Goal: Task Accomplishment & Management: Manage account settings

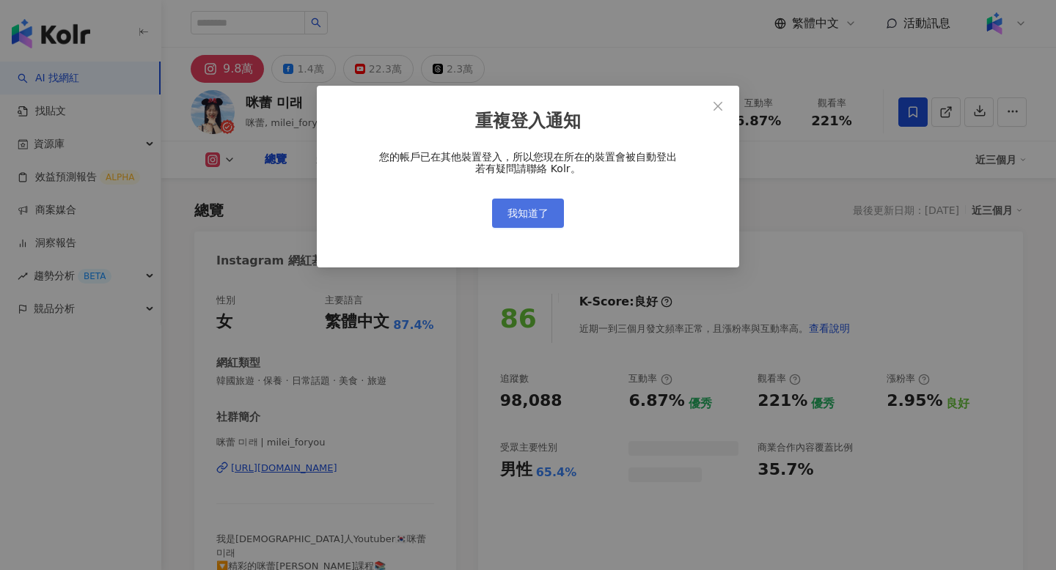
click at [554, 205] on button "我知道了" at bounding box center [528, 213] width 72 height 29
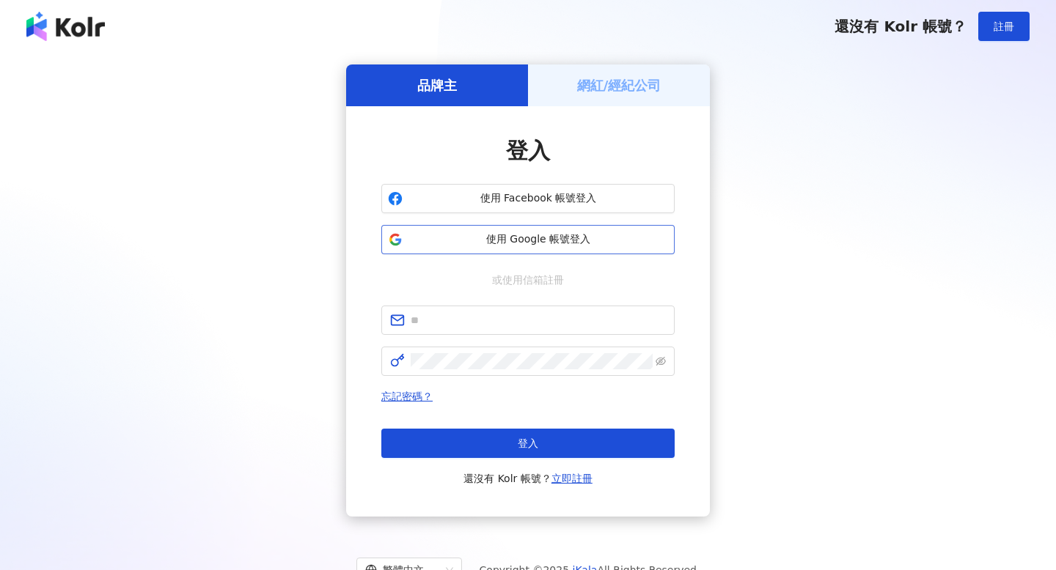
click at [555, 243] on span "使用 Google 帳號登入" at bounding box center [538, 239] width 260 height 15
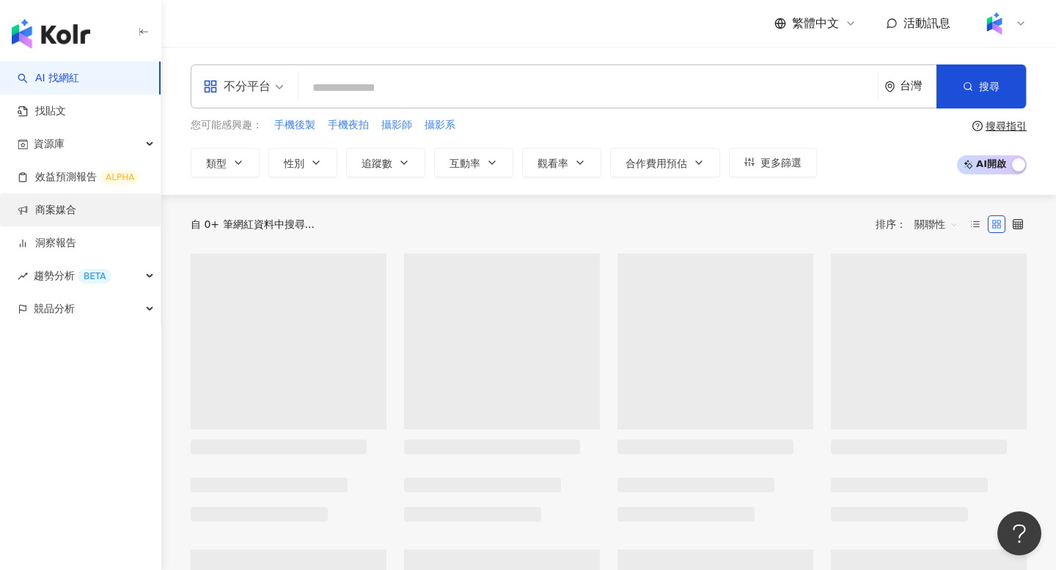
click at [40, 207] on link "商案媒合" at bounding box center [47, 210] width 59 height 15
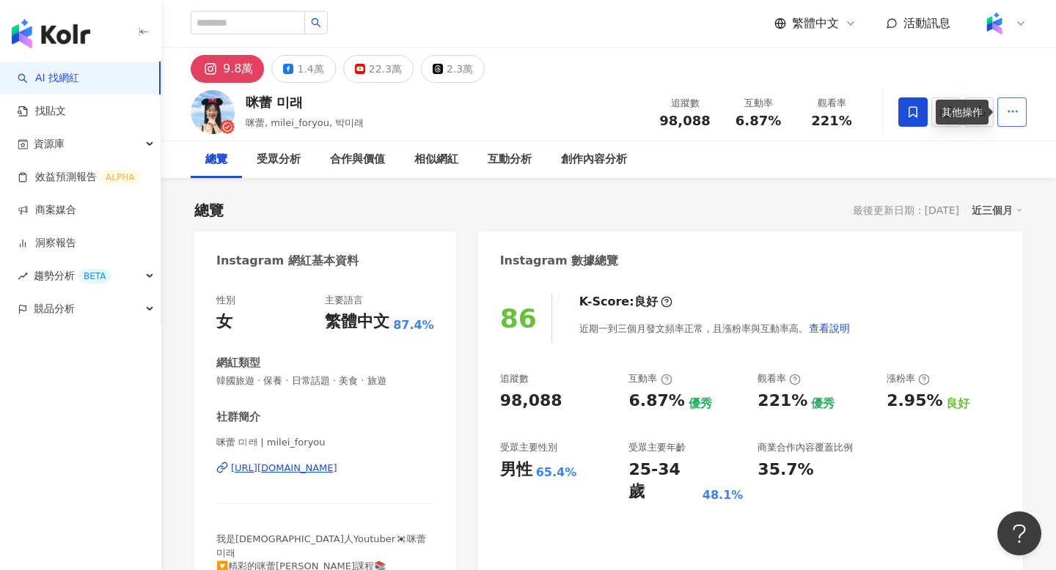
click at [1018, 117] on icon "button" at bounding box center [1012, 111] width 13 height 13
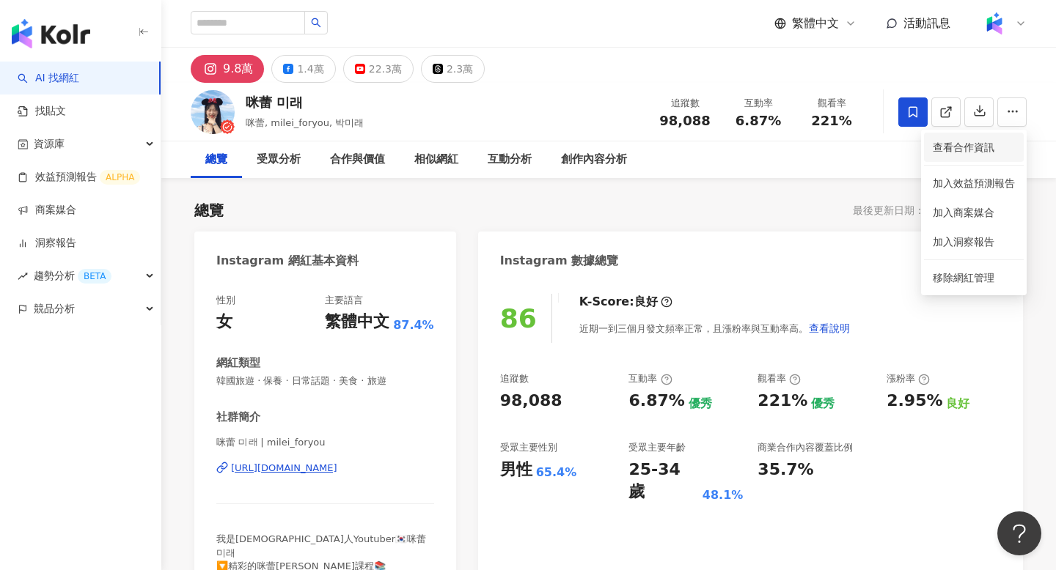
click at [965, 140] on span "查看合作資訊" at bounding box center [974, 147] width 82 height 16
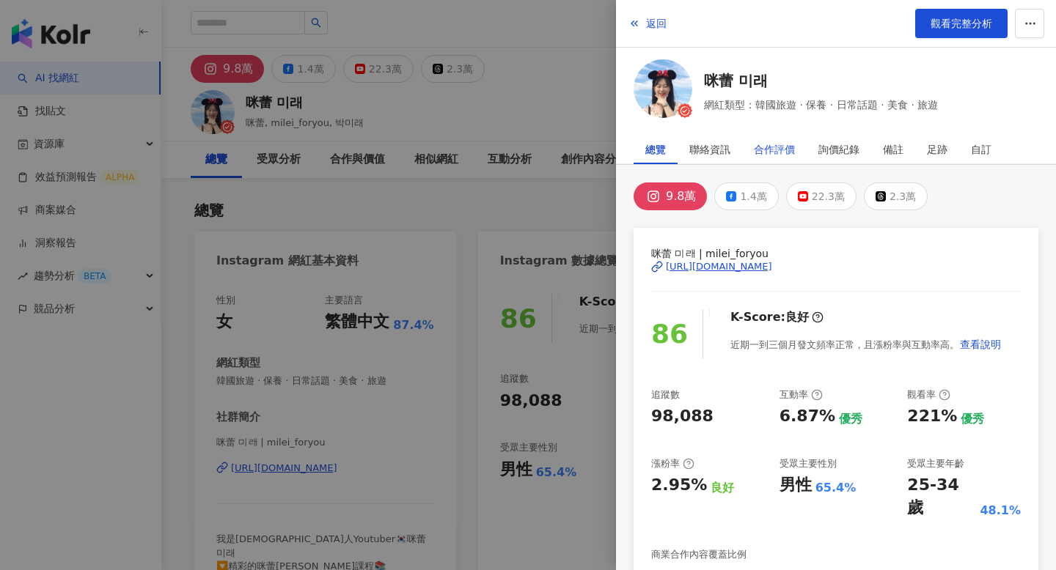
click at [768, 141] on div "合作評價" at bounding box center [774, 149] width 41 height 29
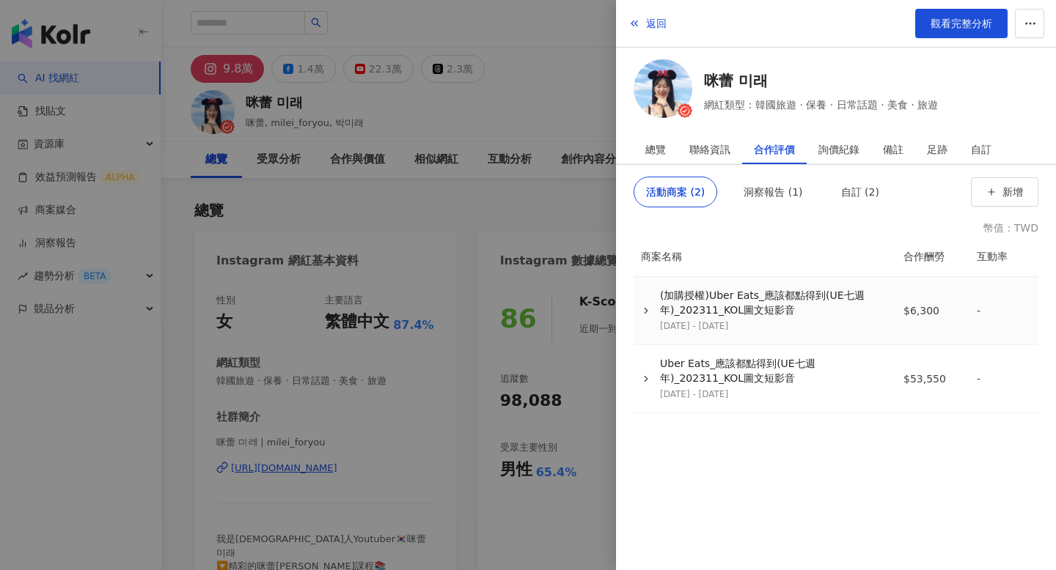
click at [772, 309] on div "(加購授權)Uber Eats_應該都點得到(UE七週年)_202311_KOL圖文短影音" at bounding box center [773, 303] width 226 height 29
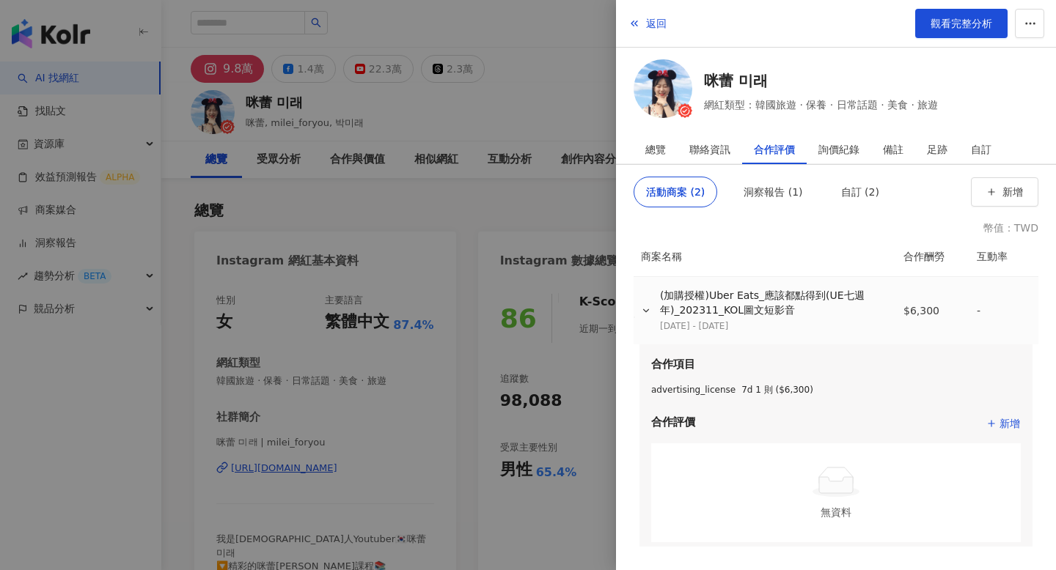
click at [772, 309] on div "(加購授權)Uber Eats_應該都點得到(UE七週年)_202311_KOL圖文短影音" at bounding box center [773, 303] width 226 height 29
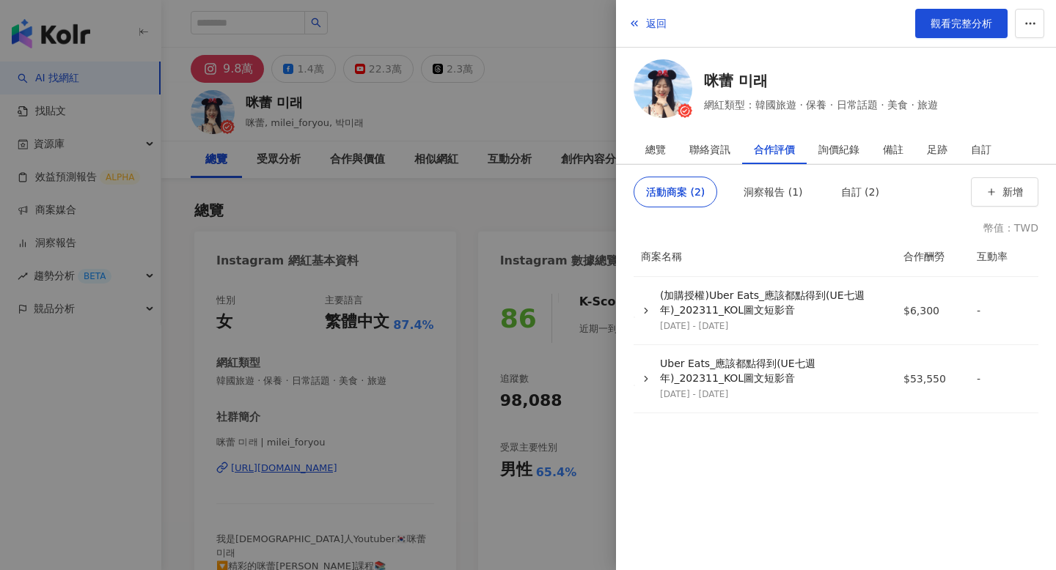
click at [794, 174] on div "活動商案 (2) 洞察報告 (1) 自訂 (2) 新增 幣值：TWD 商案名稱 合作酬勞 互動率 (加購授權)Uber Eats_應該都點得到(UE七週年)_…" at bounding box center [836, 367] width 440 height 405
click at [792, 187] on div "洞察報告 (1)" at bounding box center [772, 191] width 59 height 29
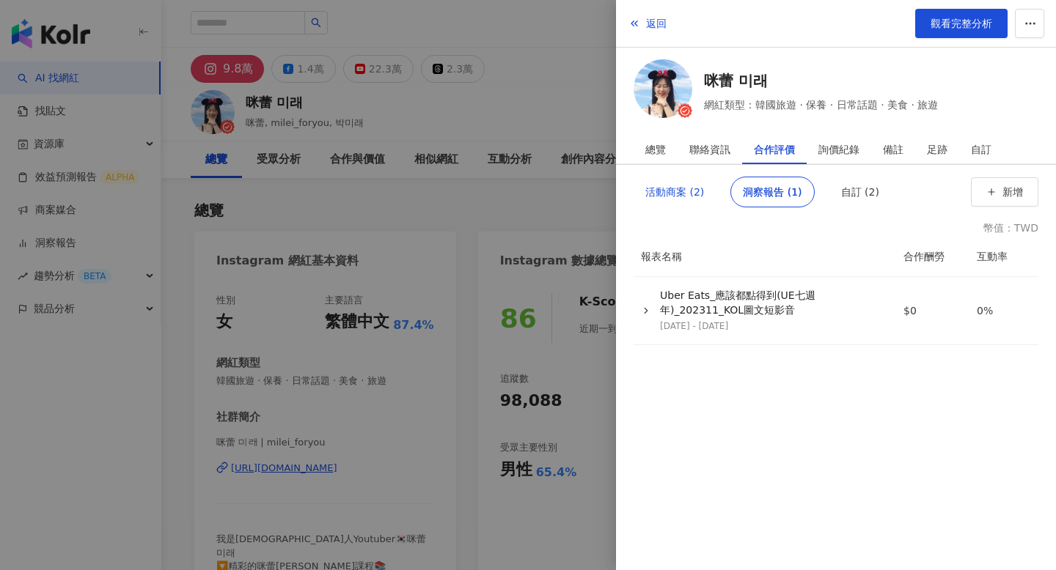
click at [685, 194] on div "活動商案 (2)" at bounding box center [674, 191] width 59 height 29
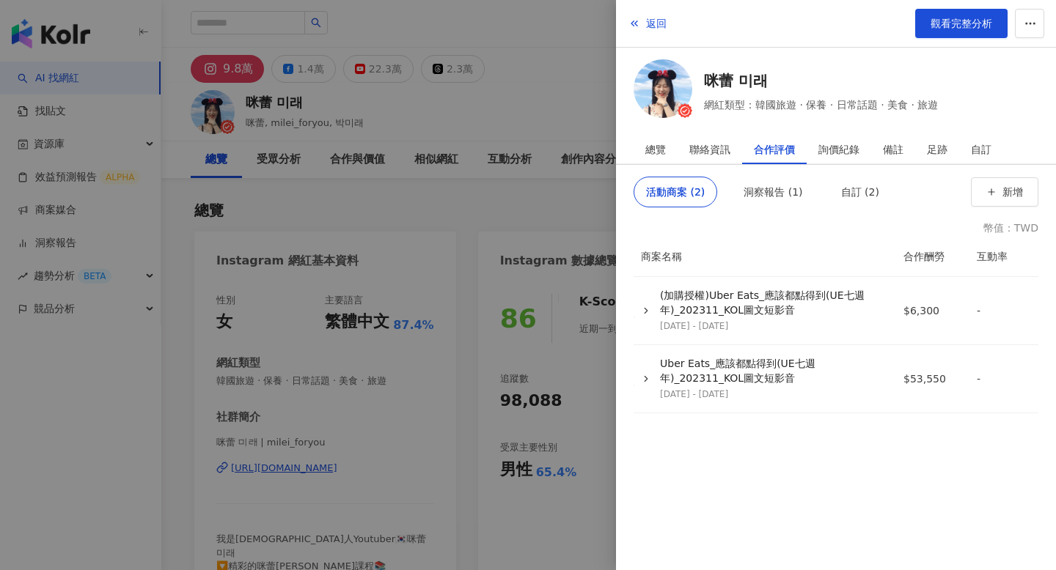
click at [724, 399] on div "[DATE] - [DATE]" at bounding box center [773, 395] width 226 height 12
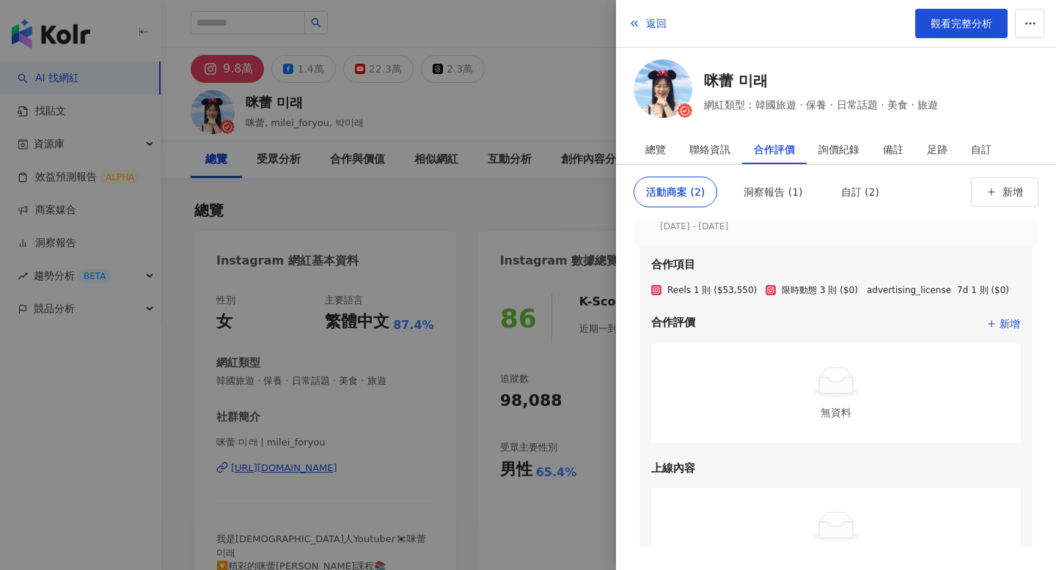
scroll to position [184, 0]
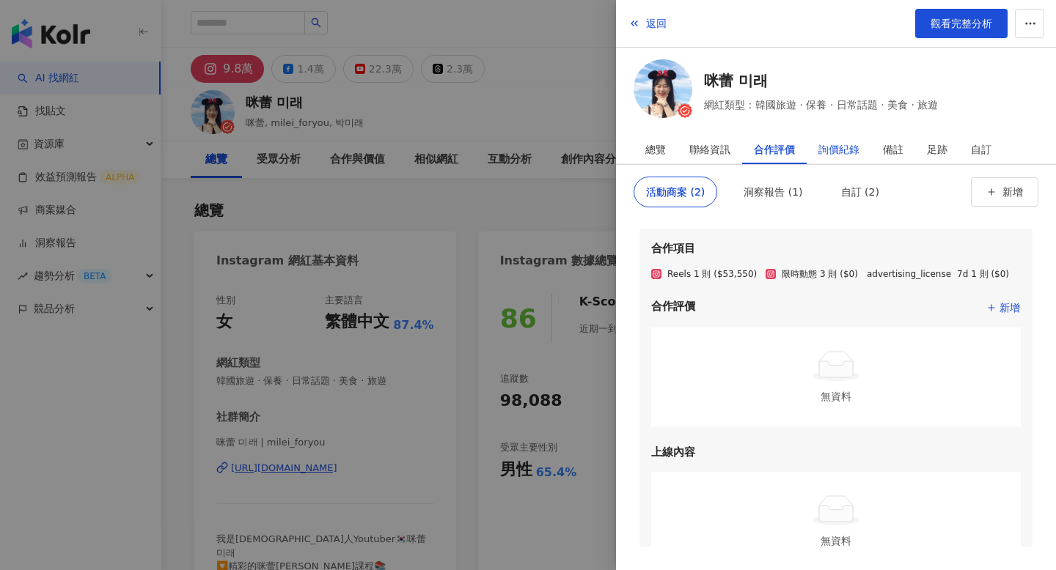
click at [825, 158] on div "詢價紀錄" at bounding box center [838, 149] width 41 height 29
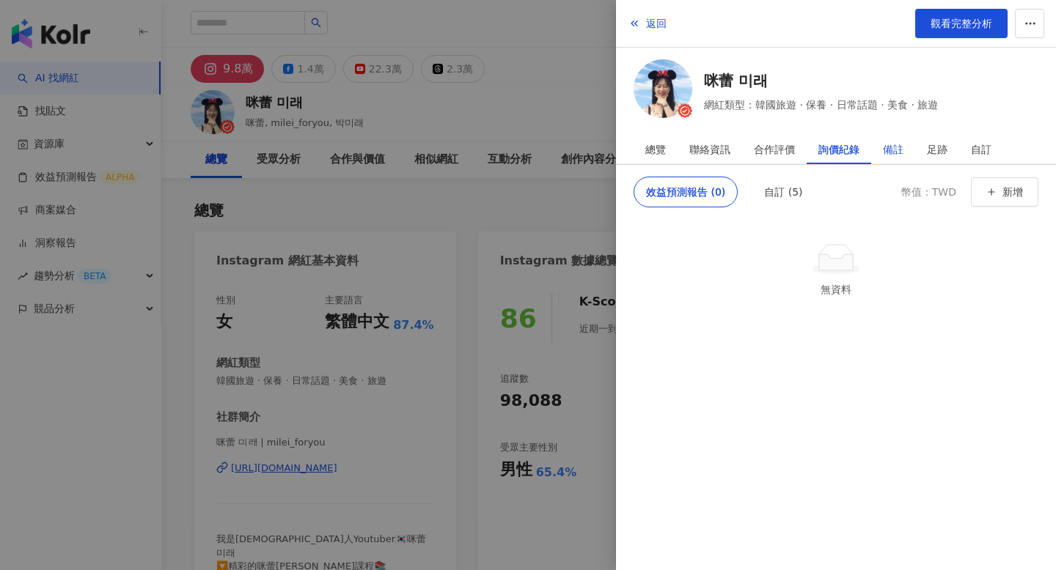
click at [887, 152] on div "備註" at bounding box center [893, 149] width 21 height 29
click at [949, 153] on div "足跡" at bounding box center [937, 149] width 44 height 29
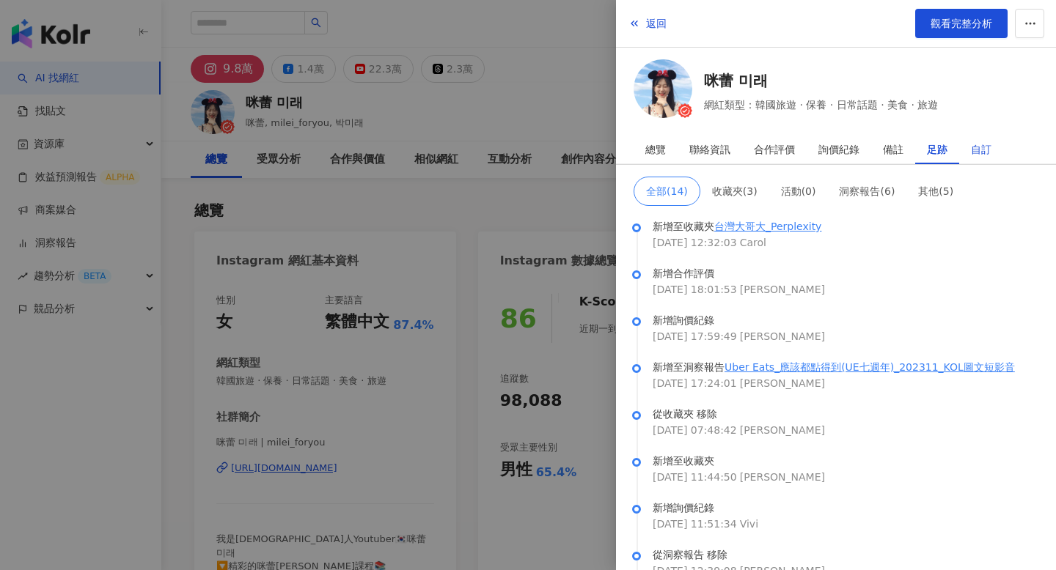
click at [974, 152] on div "自訂" at bounding box center [981, 149] width 21 height 29
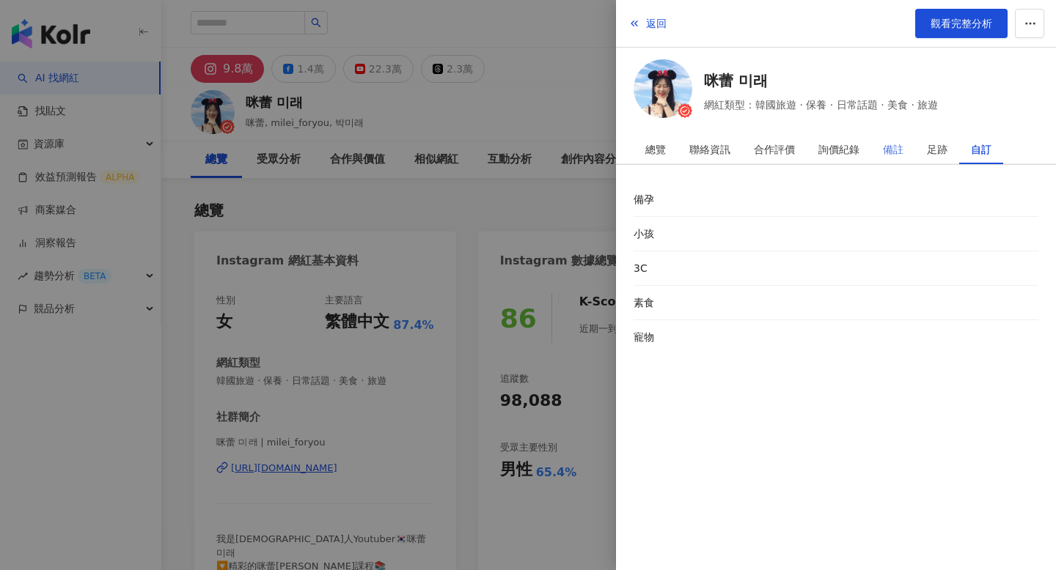
click at [914, 150] on div "備註" at bounding box center [893, 149] width 44 height 29
click at [933, 150] on div "足跡" at bounding box center [937, 149] width 21 height 29
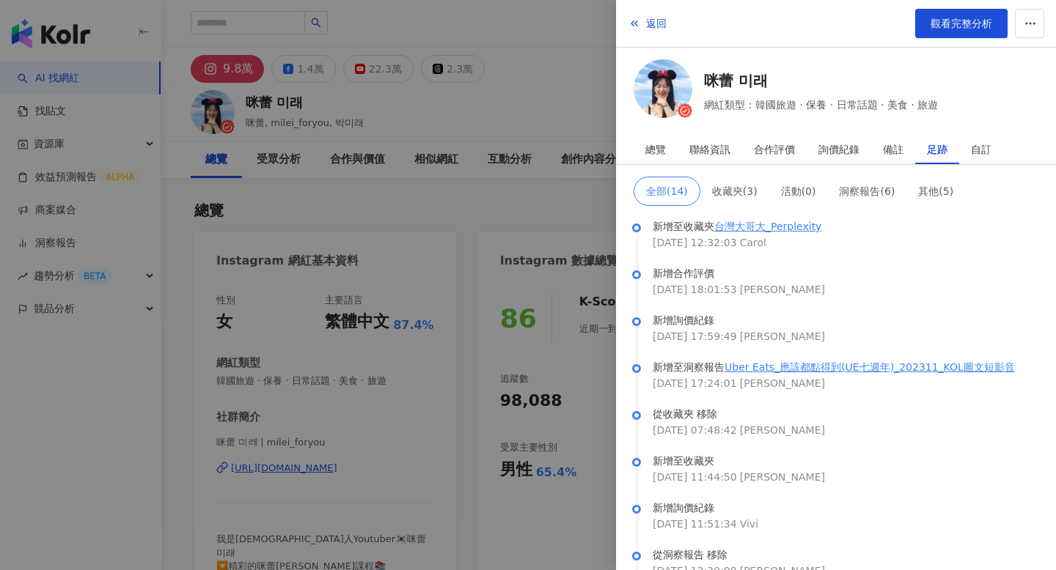
scroll to position [10, 0]
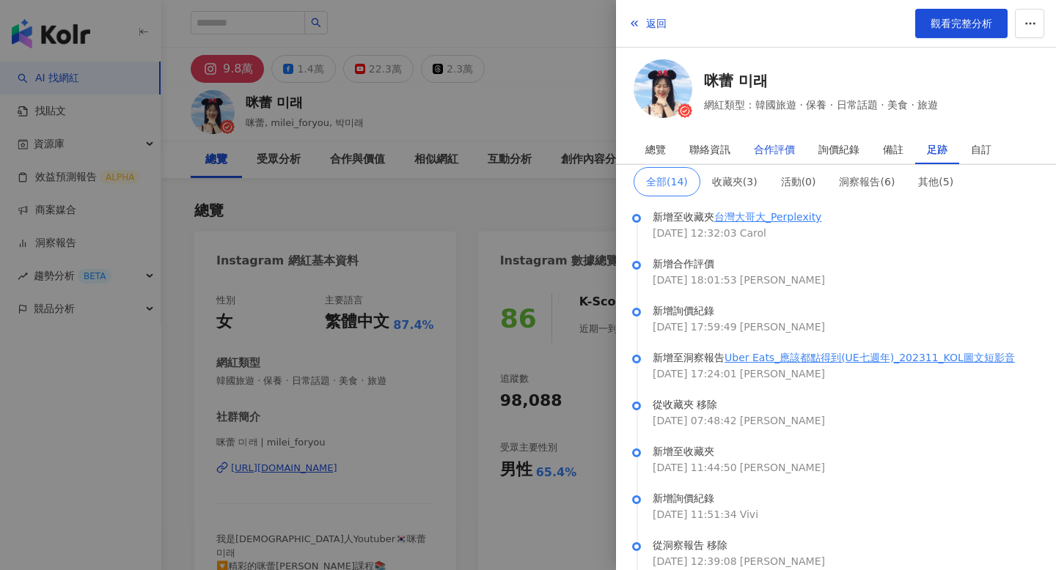
click at [782, 148] on div "合作評價" at bounding box center [774, 149] width 41 height 29
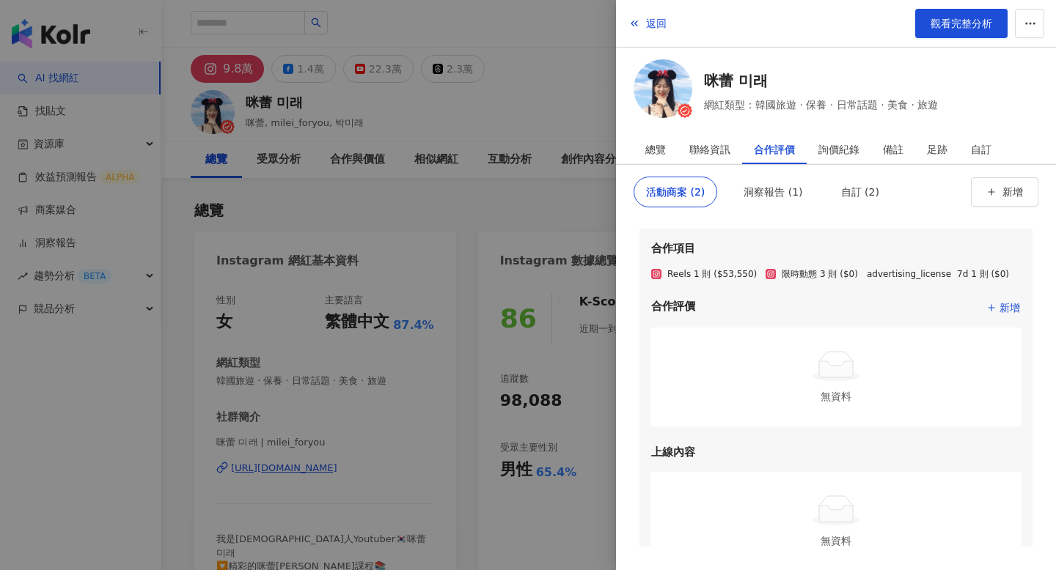
scroll to position [191, 0]
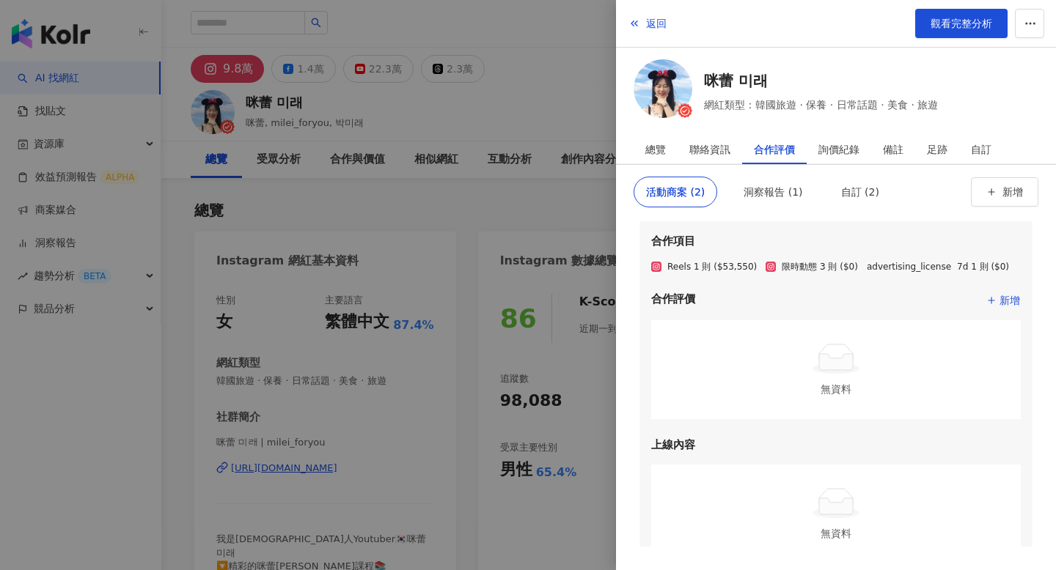
click at [572, 105] on div at bounding box center [528, 285] width 1056 height 570
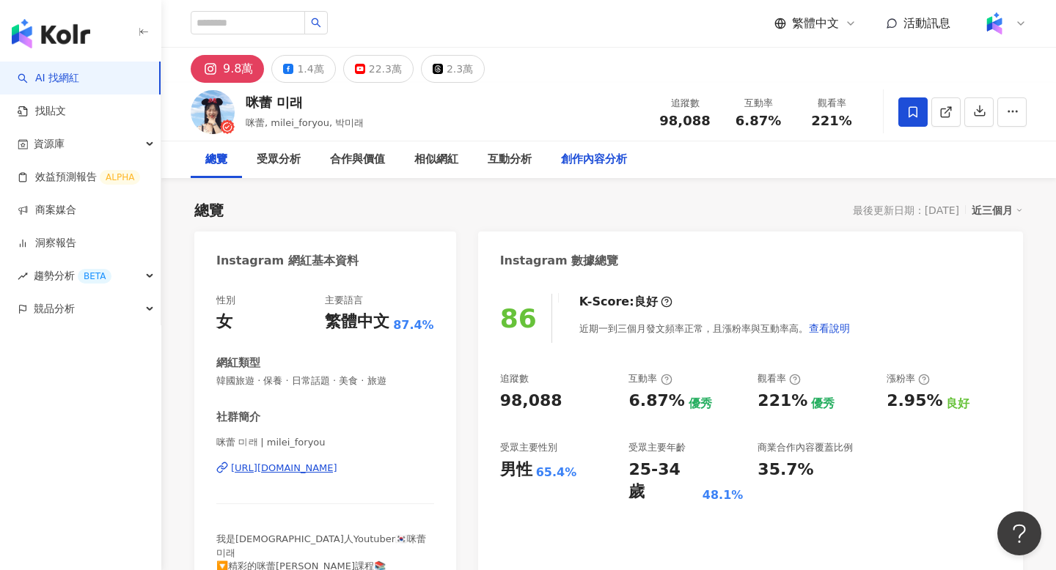
click at [580, 165] on div "創作內容分析" at bounding box center [594, 160] width 66 height 18
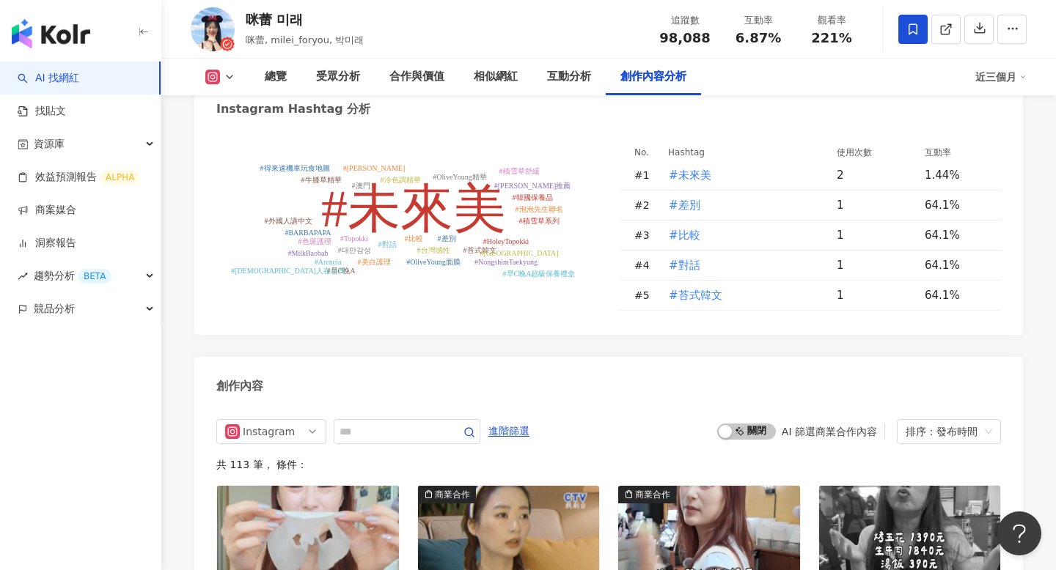
scroll to position [4345, 0]
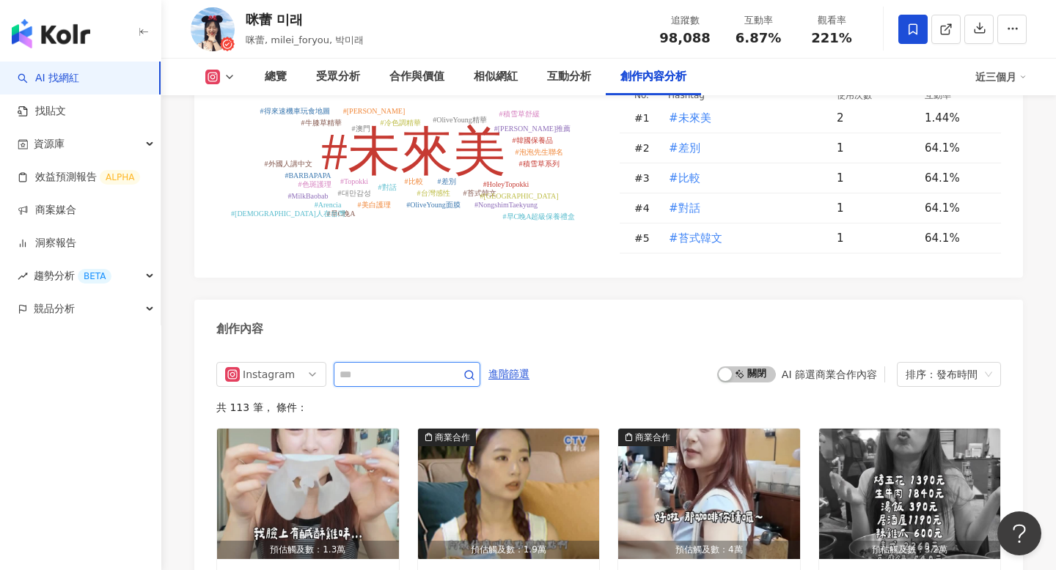
click at [394, 366] on input "text" at bounding box center [390, 375] width 103 height 18
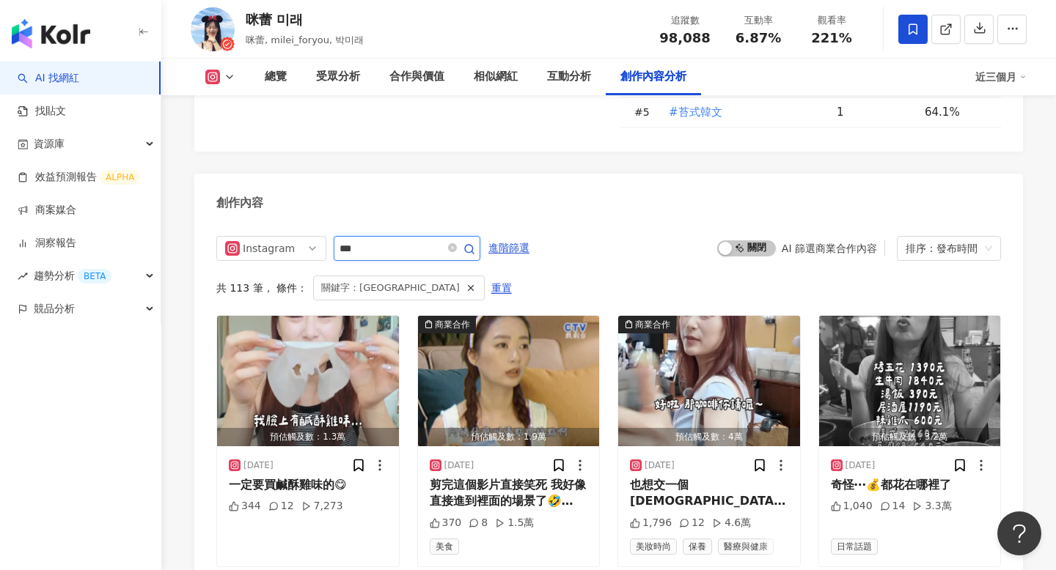
scroll to position [4425, 0]
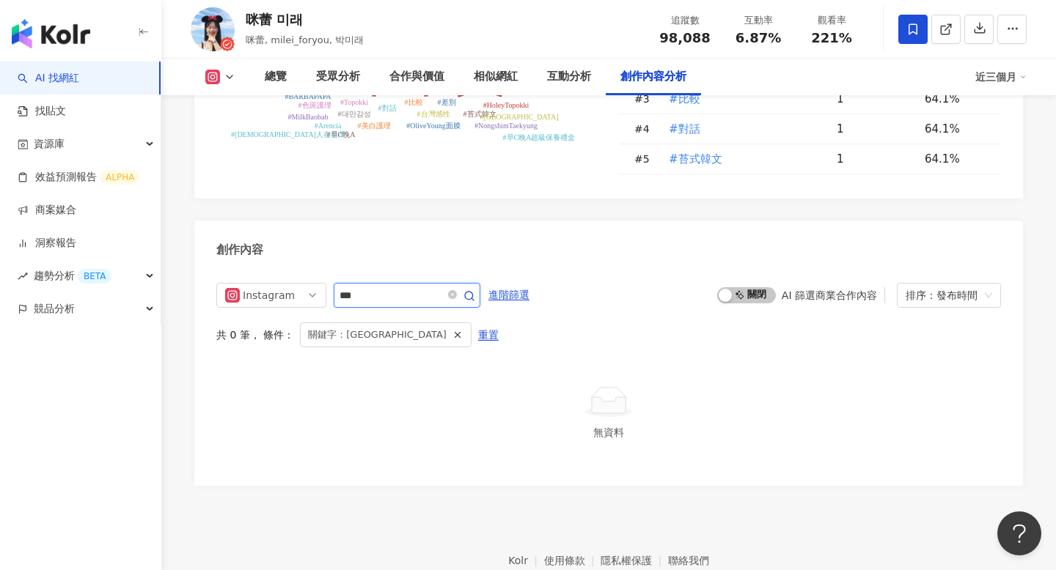
click at [381, 287] on input "***" at bounding box center [390, 296] width 103 height 18
type input "**"
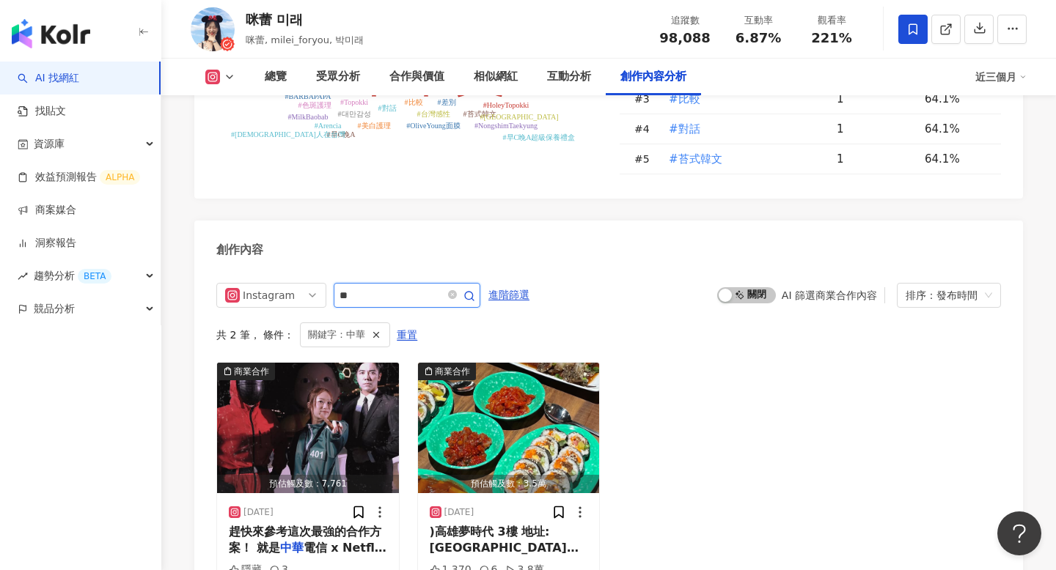
scroll to position [4471, 0]
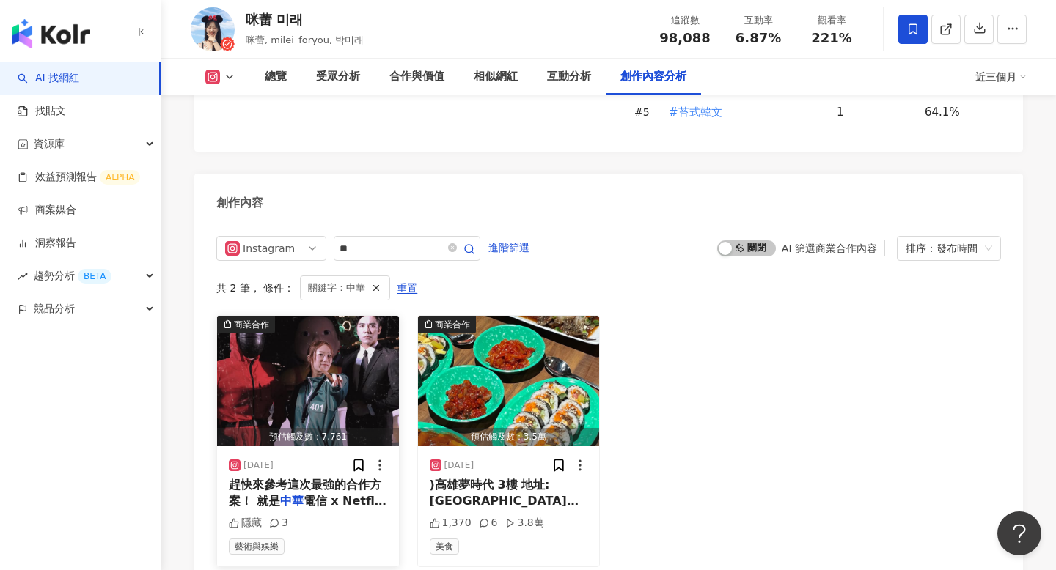
click at [334, 316] on img "button" at bounding box center [308, 381] width 182 height 130
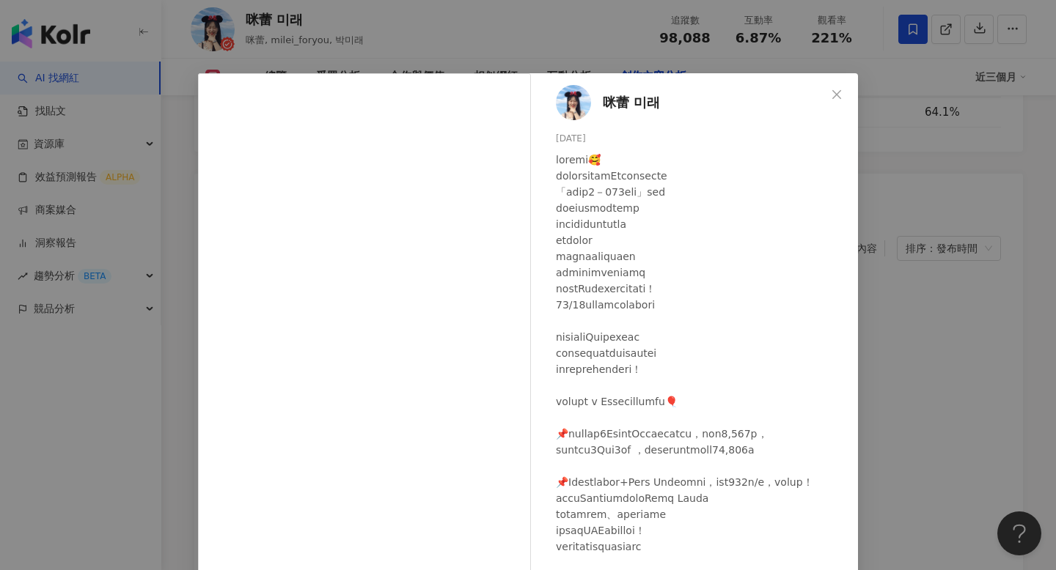
click at [995, 225] on div "咪蕾 미래 [DATE] 隱藏 3 查看原始貼文" at bounding box center [528, 285] width 1056 height 570
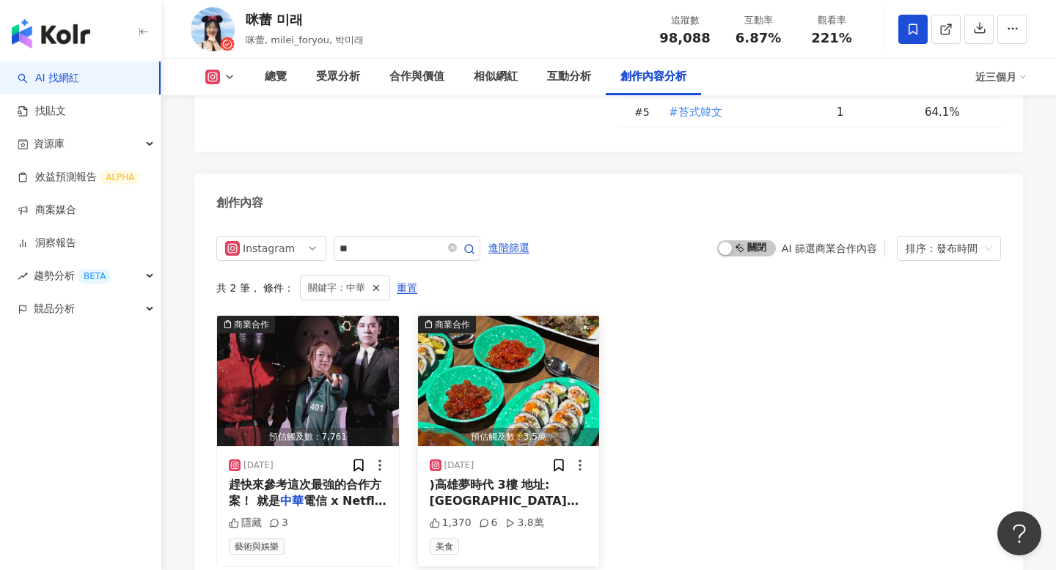
click at [584, 316] on img "button" at bounding box center [509, 381] width 182 height 130
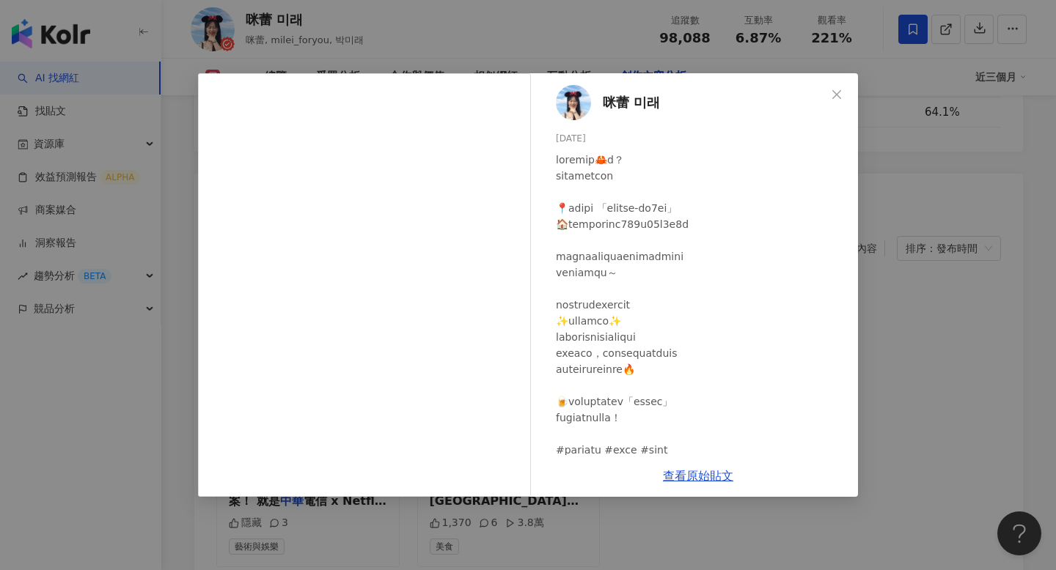
click at [875, 259] on div "咪蕾 미래 [DATE] 1,370 6 3.8萬 查看原始貼文" at bounding box center [528, 285] width 1056 height 570
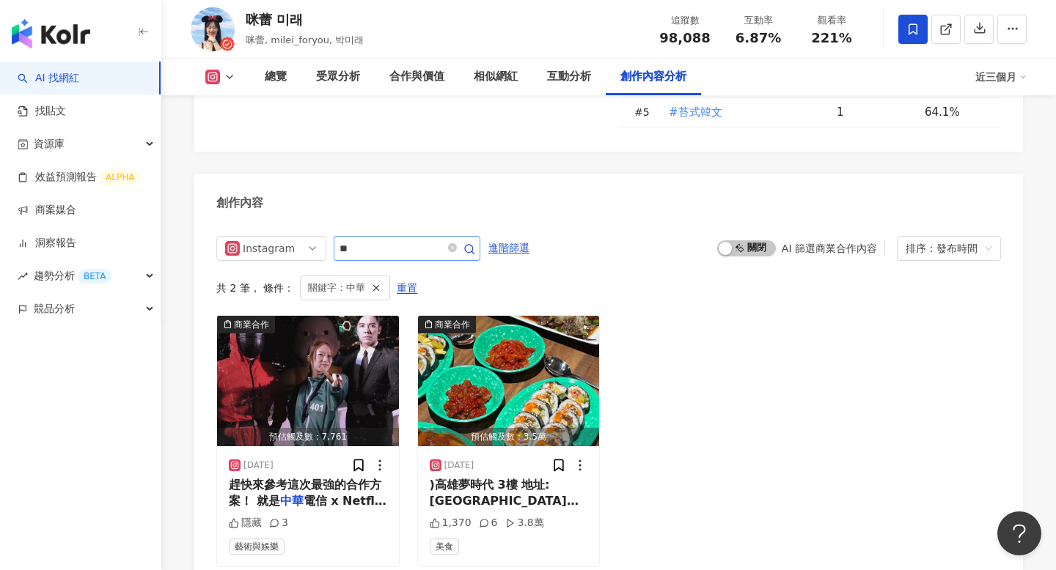
click at [451, 240] on span at bounding box center [459, 249] width 29 height 18
click at [456, 243] on icon "close-circle" at bounding box center [452, 247] width 9 height 9
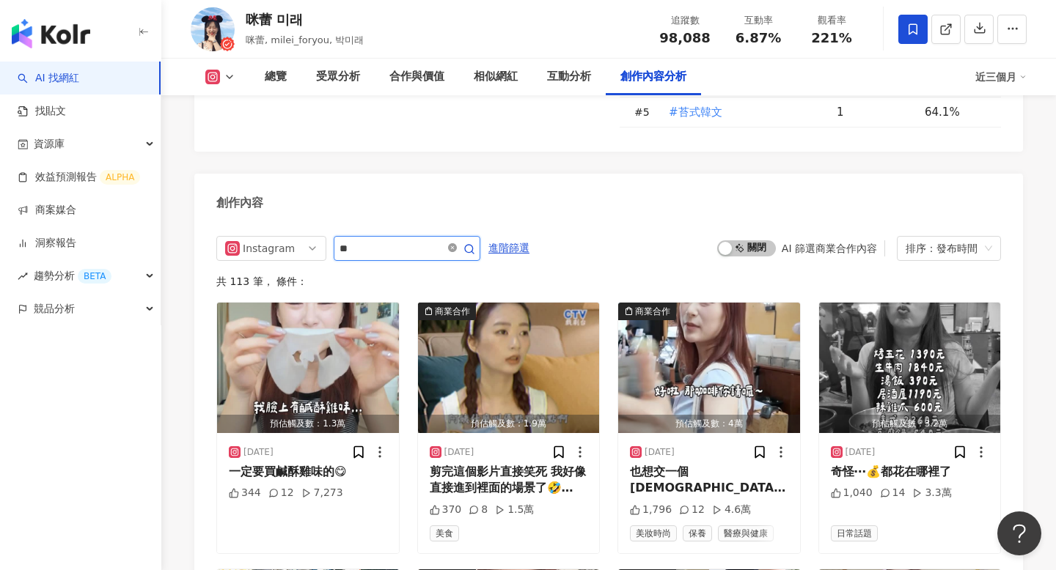
type input "**"
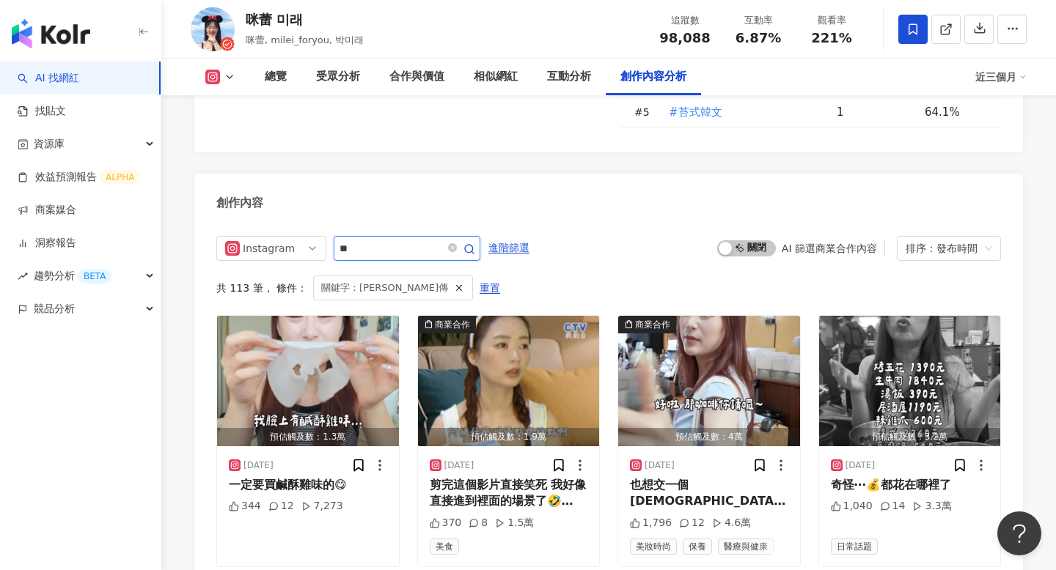
scroll to position [4425, 0]
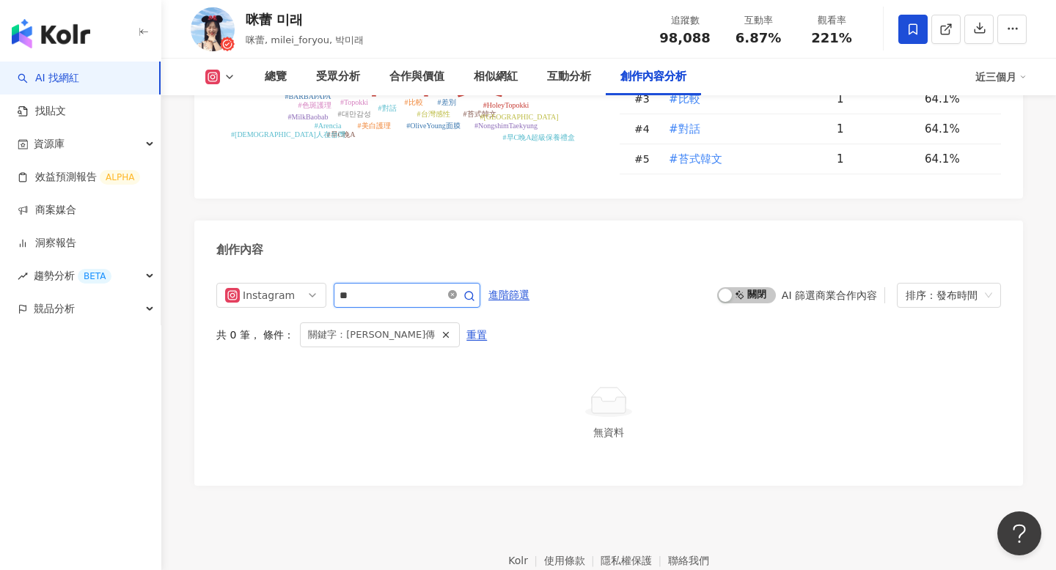
click at [457, 290] on icon "close-circle" at bounding box center [452, 294] width 9 height 9
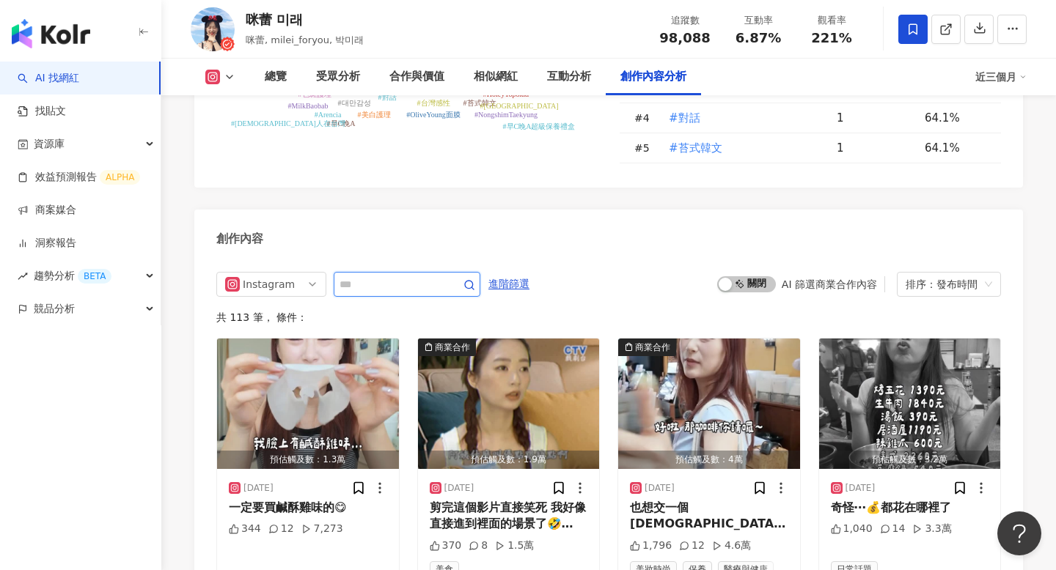
scroll to position [4448, 0]
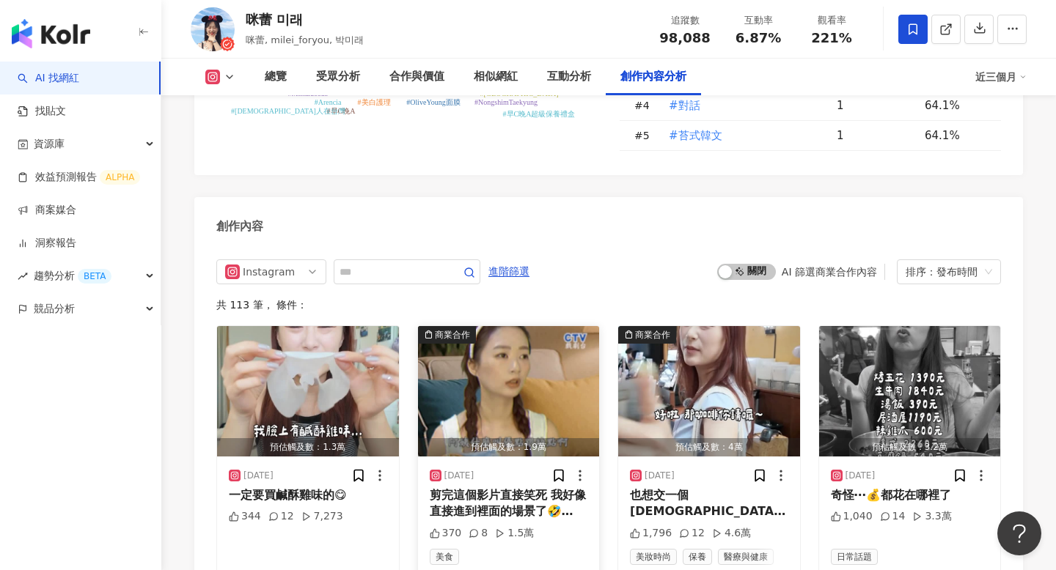
click at [491, 326] on img "button" at bounding box center [509, 391] width 182 height 130
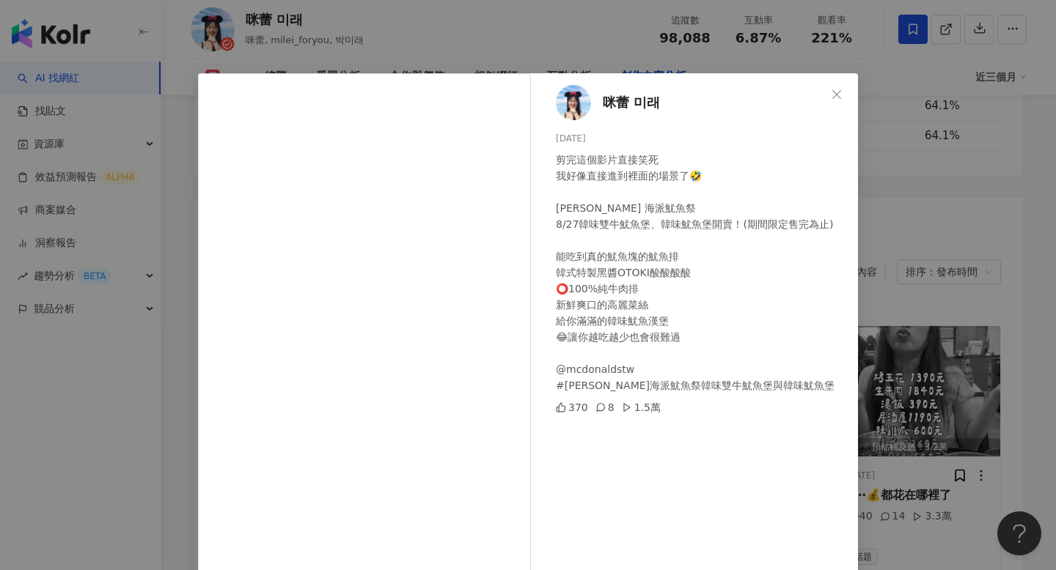
click at [873, 266] on div "咪蕾 미래 [DATE] 剪完這個影片直接笑死 我好像直接進到裡面的場景了🤣 [PERSON_NAME] 海派魷魚祭 8/27韓味雙牛魷魚堡、韓味魷魚堡開賣！…" at bounding box center [528, 285] width 1056 height 570
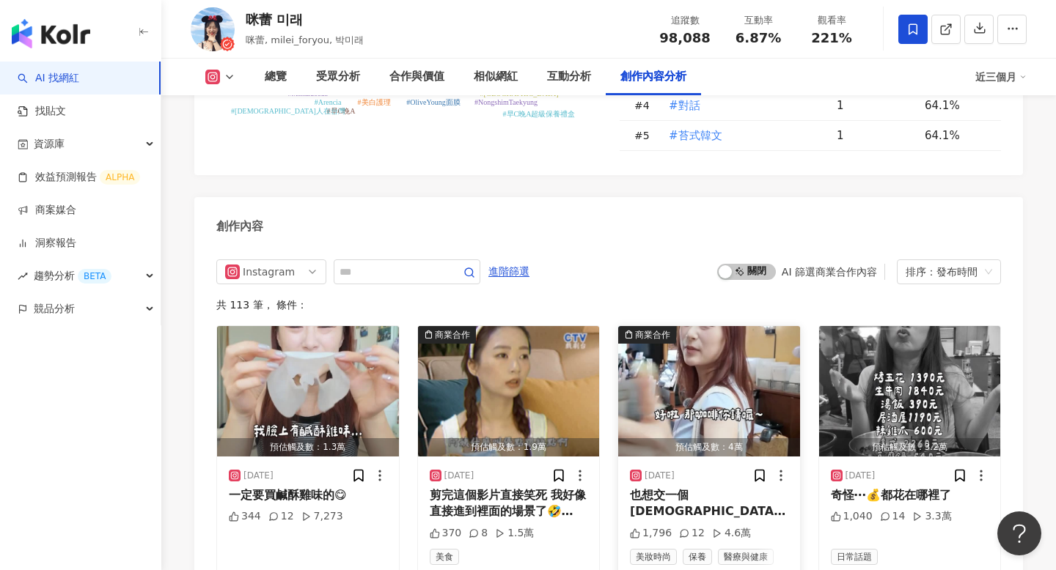
scroll to position [4485, 0]
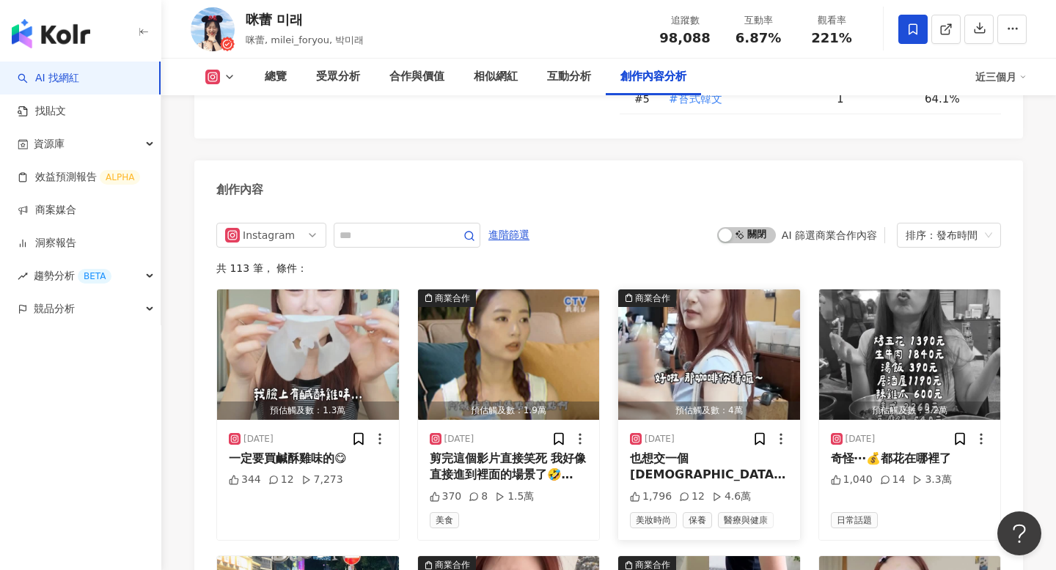
click at [751, 302] on img "button" at bounding box center [709, 355] width 182 height 130
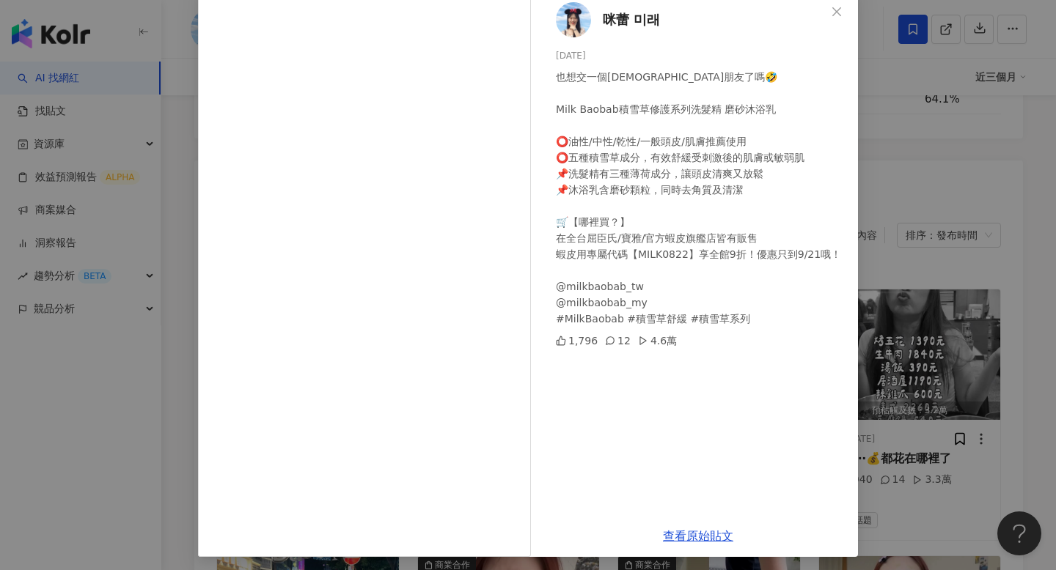
scroll to position [87, 0]
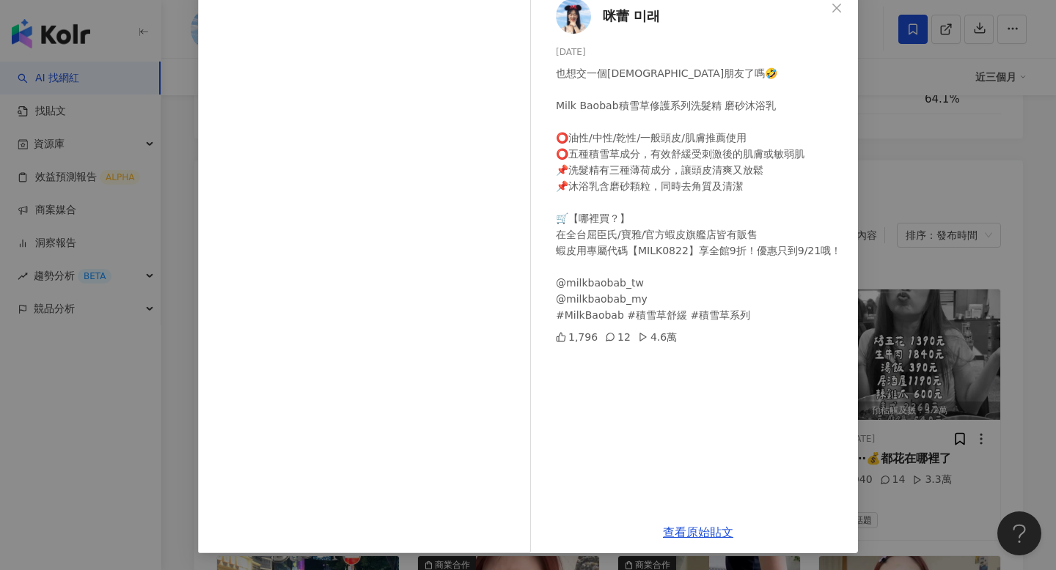
click at [895, 456] on div "[PERSON_NAME] [DATE] 也想交一個[DEMOGRAPHIC_DATA]朋友了嗎🤣 Milk Baobab積雪草修護系列洗髮精 磨砂沐浴乳 ⭕…" at bounding box center [528, 285] width 1056 height 570
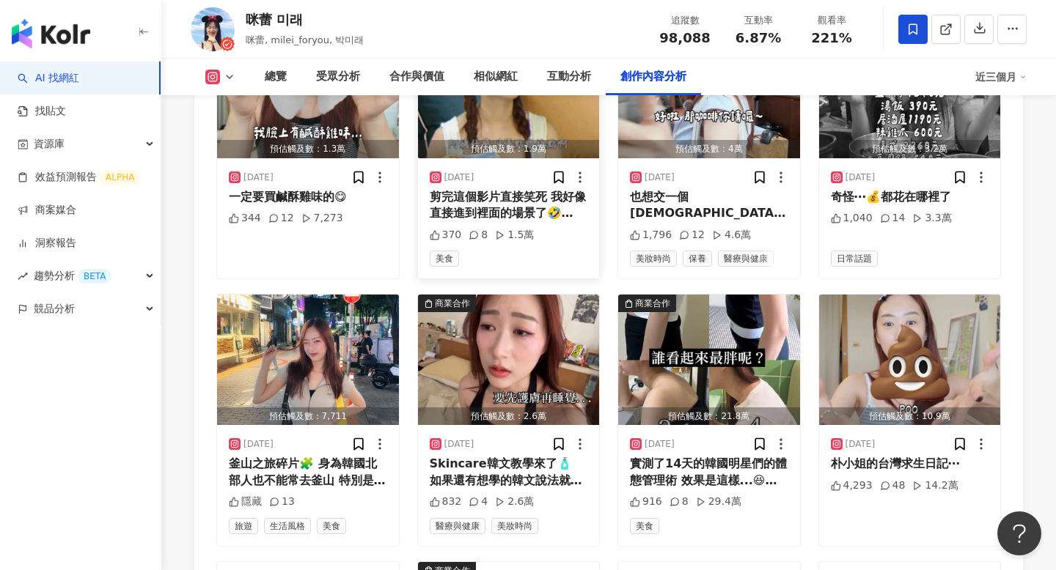
scroll to position [4764, 0]
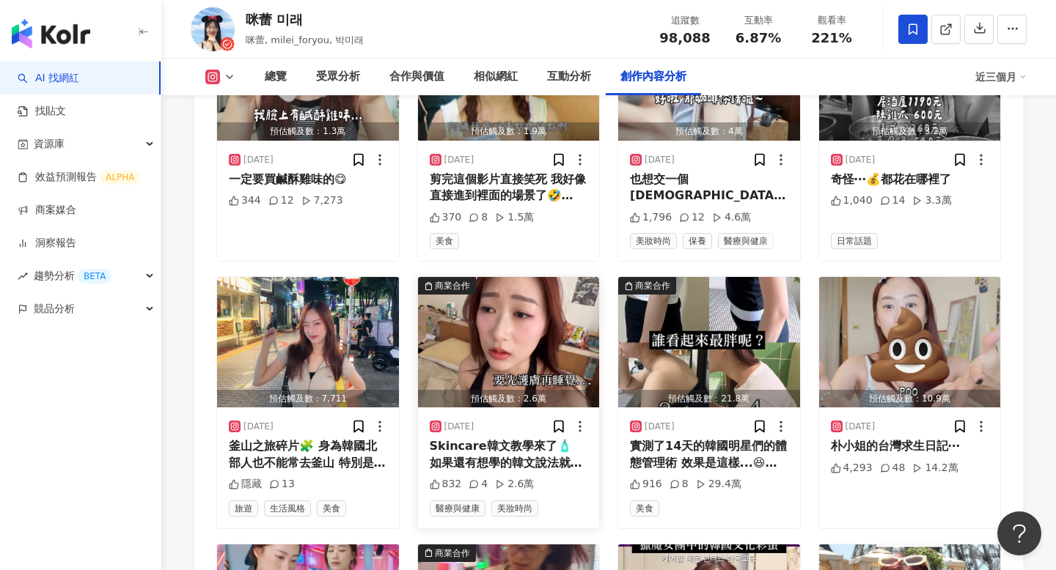
click at [517, 309] on img "button" at bounding box center [509, 342] width 182 height 130
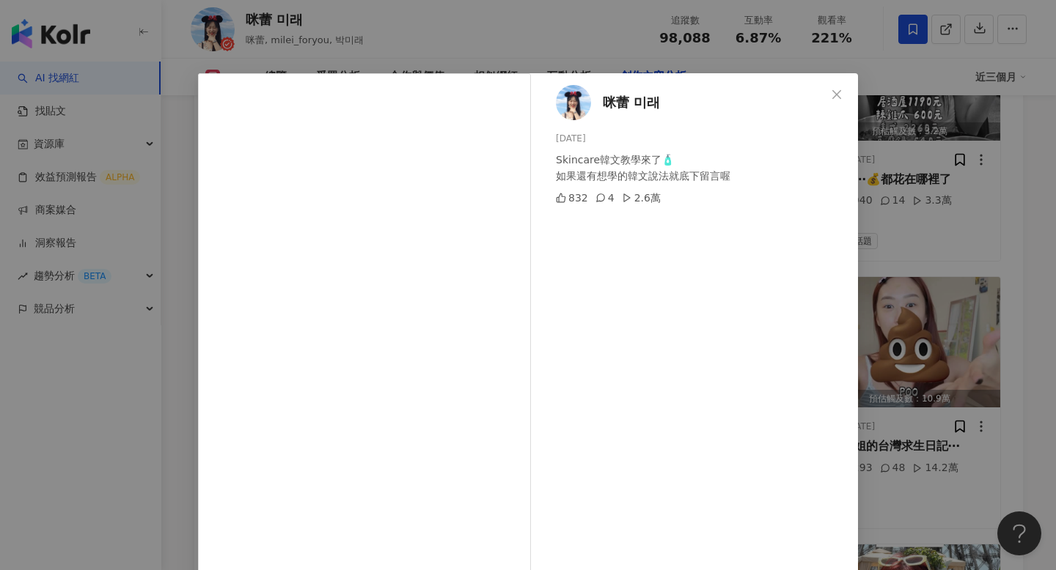
click at [930, 302] on div "咪蕾 미래 [DATE] Skincare[PERSON_NAME]教學來了🧴 如果還有想學的[PERSON_NAME]說法就底下留言喔 832 4 2.6萬…" at bounding box center [528, 285] width 1056 height 570
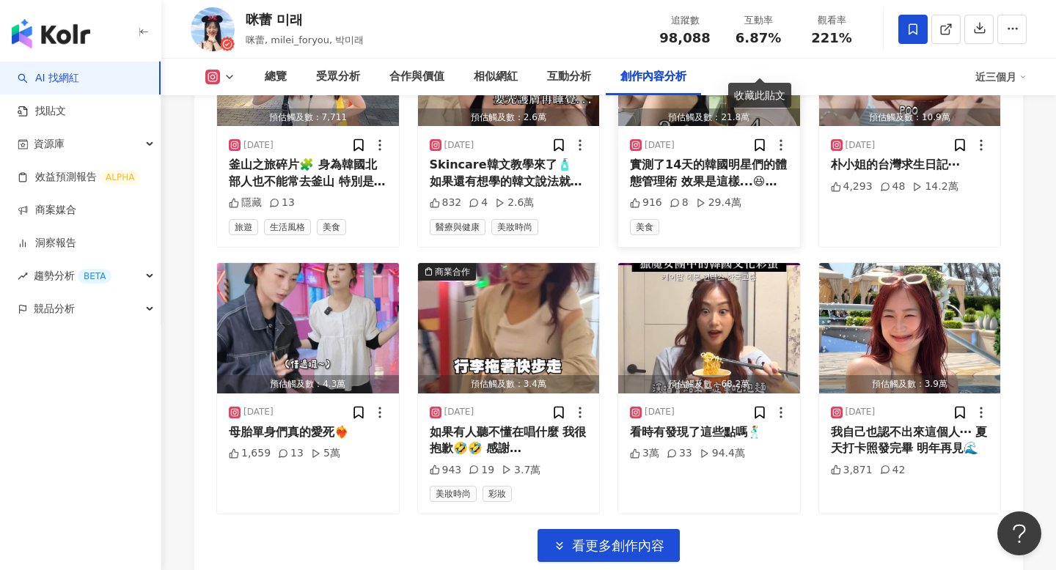
scroll to position [5045, 0]
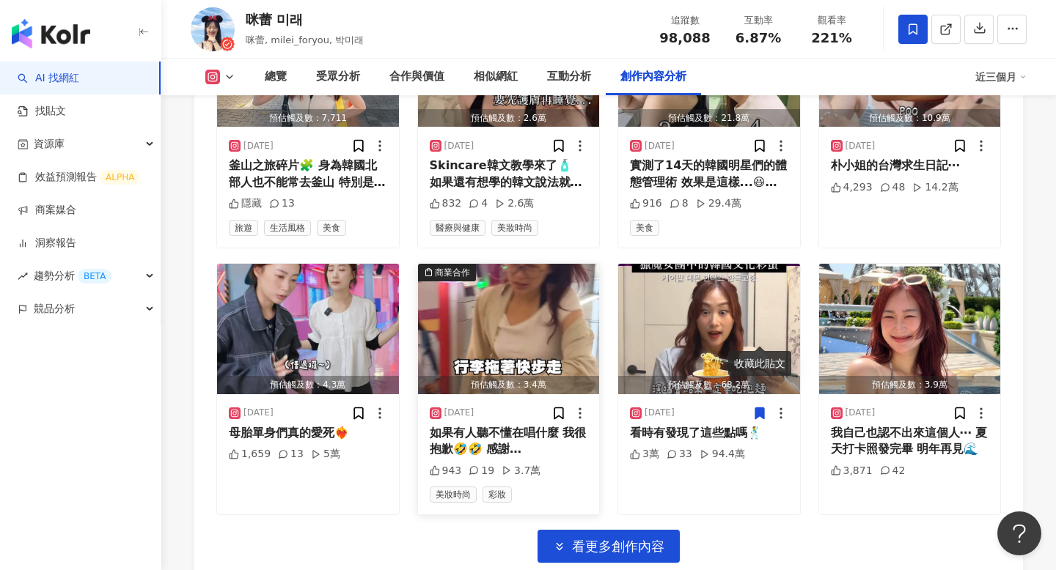
click at [522, 266] on img "button" at bounding box center [509, 329] width 182 height 130
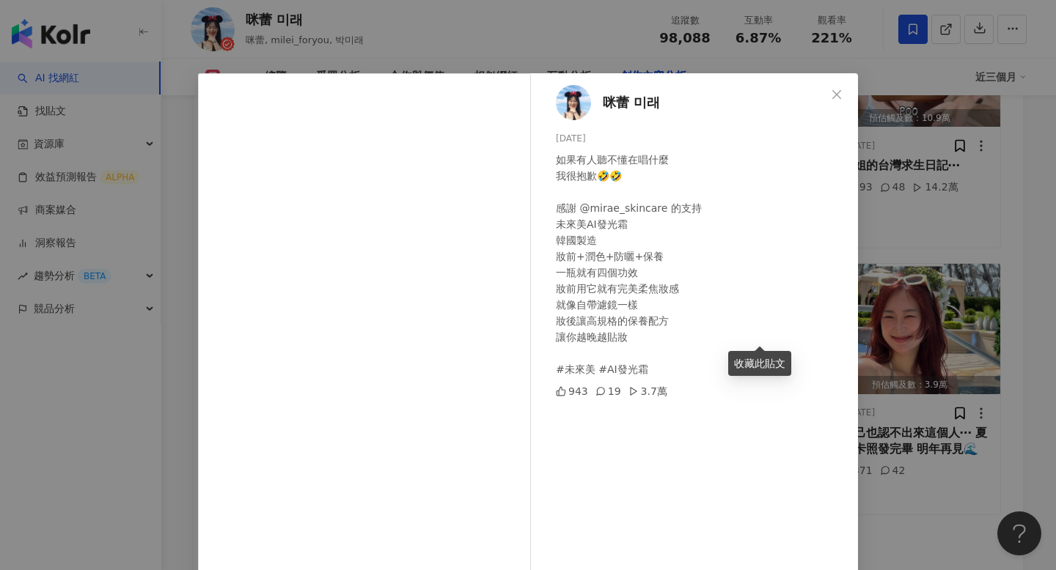
scroll to position [87, 0]
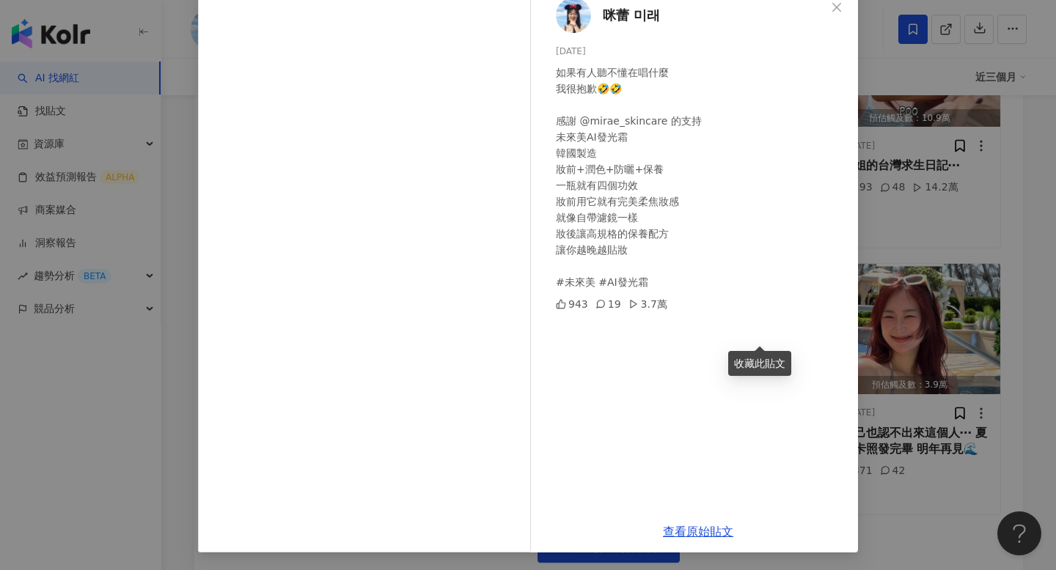
click at [919, 409] on div "[PERSON_NAME] [DATE] 如果有人聽不懂在唱什麼 我很抱歉🤣🤣 感謝 @mirae_skincare 的支持 未來美AI發光霜 韓國製造 妝前…" at bounding box center [528, 285] width 1056 height 570
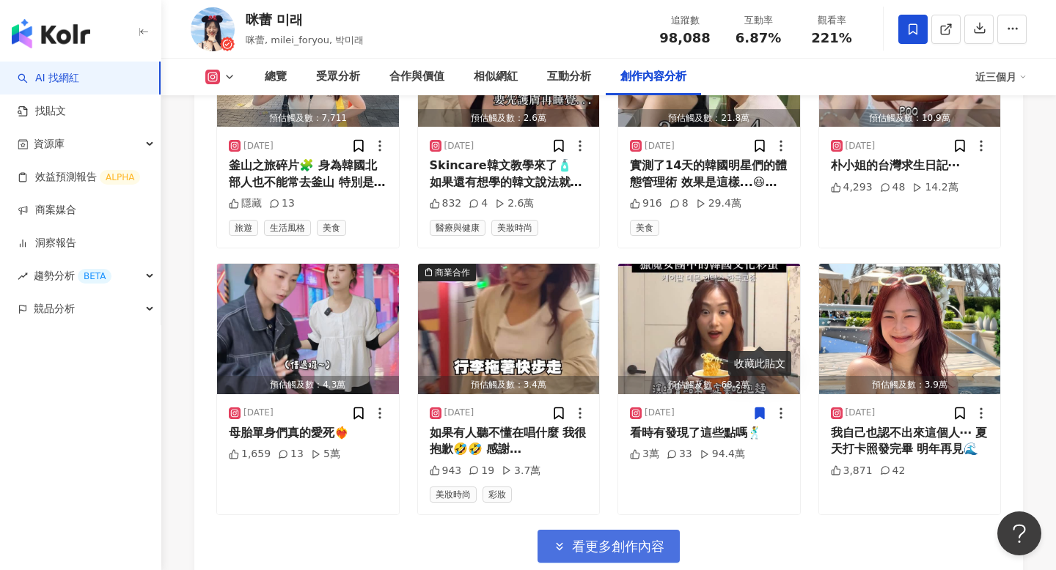
click at [667, 530] on button "看更多創作內容" at bounding box center [608, 546] width 142 height 33
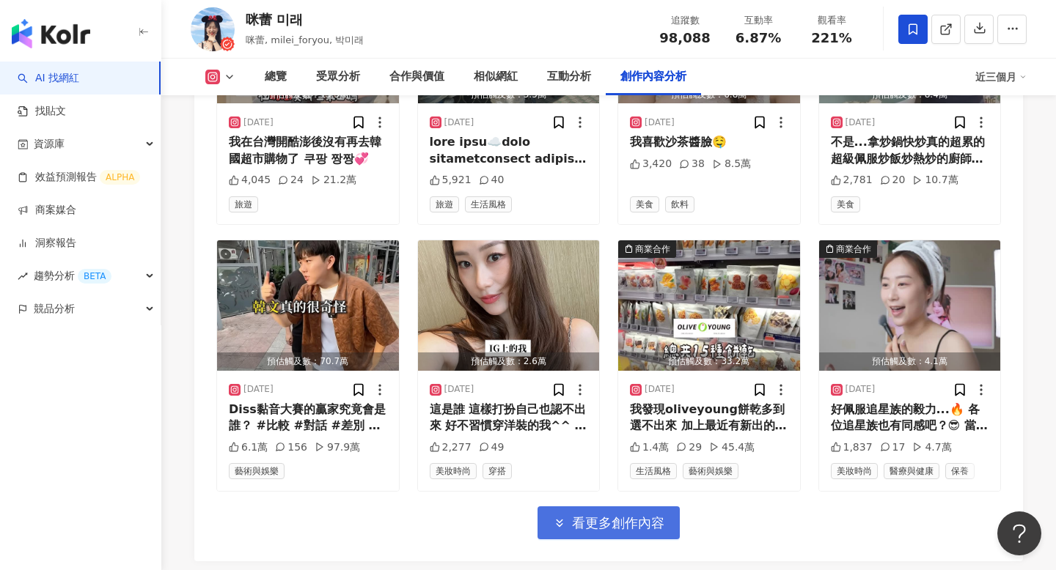
scroll to position [5895, 0]
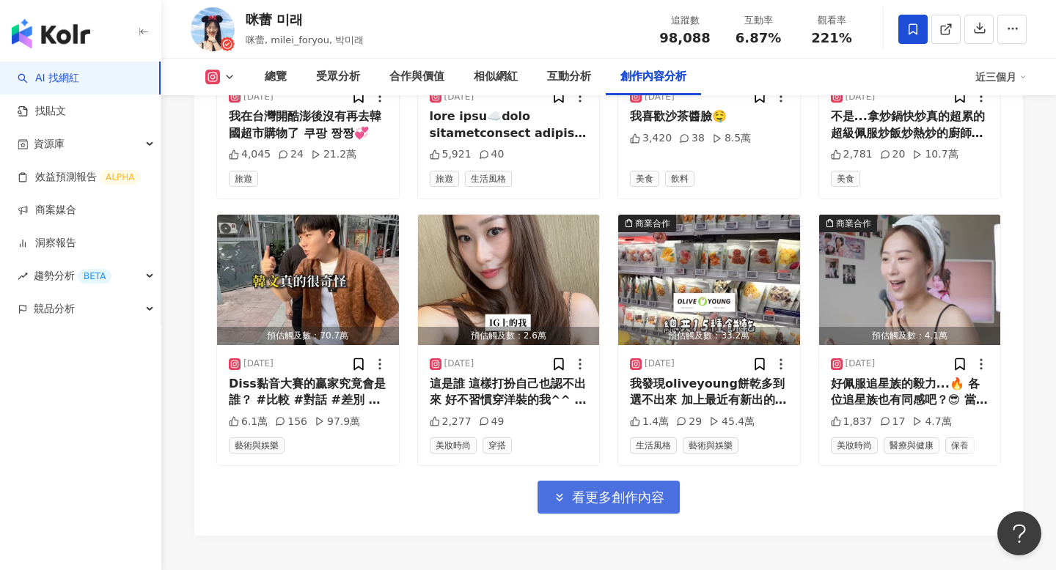
click at [600, 481] on button "看更多創作內容" at bounding box center [608, 497] width 142 height 33
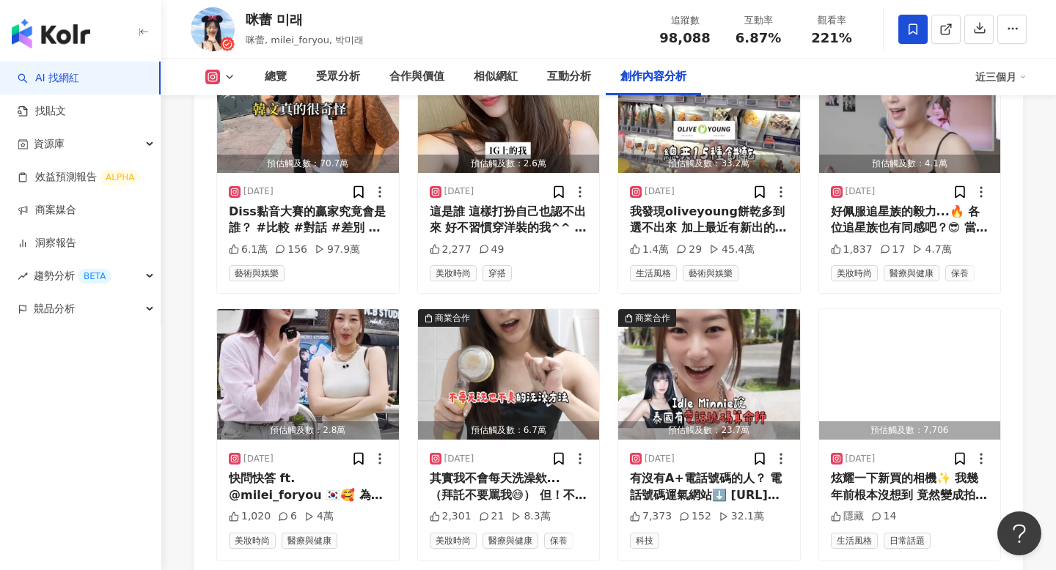
scroll to position [6067, 0]
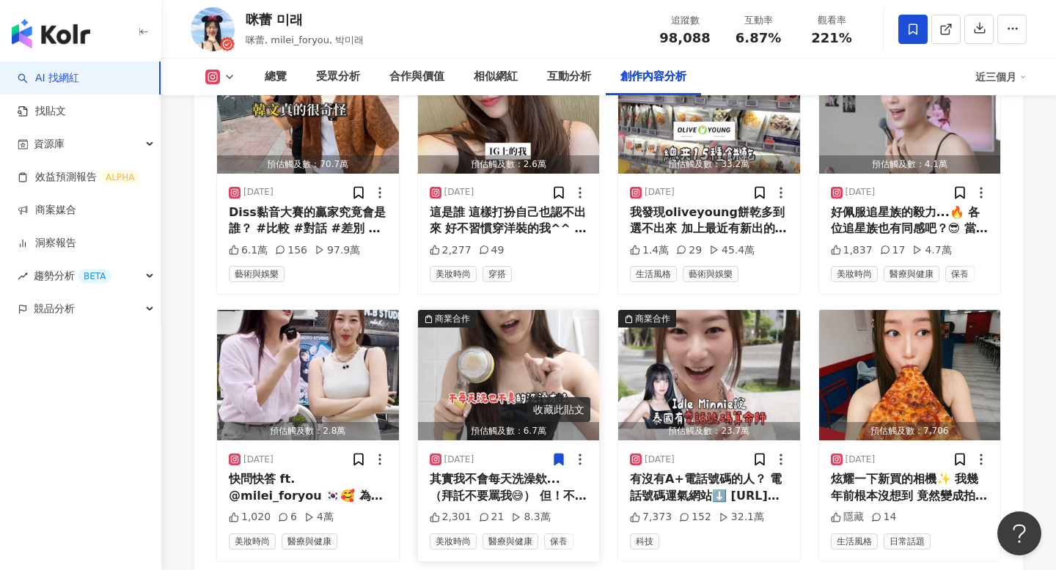
click at [519, 310] on img "button" at bounding box center [509, 375] width 182 height 130
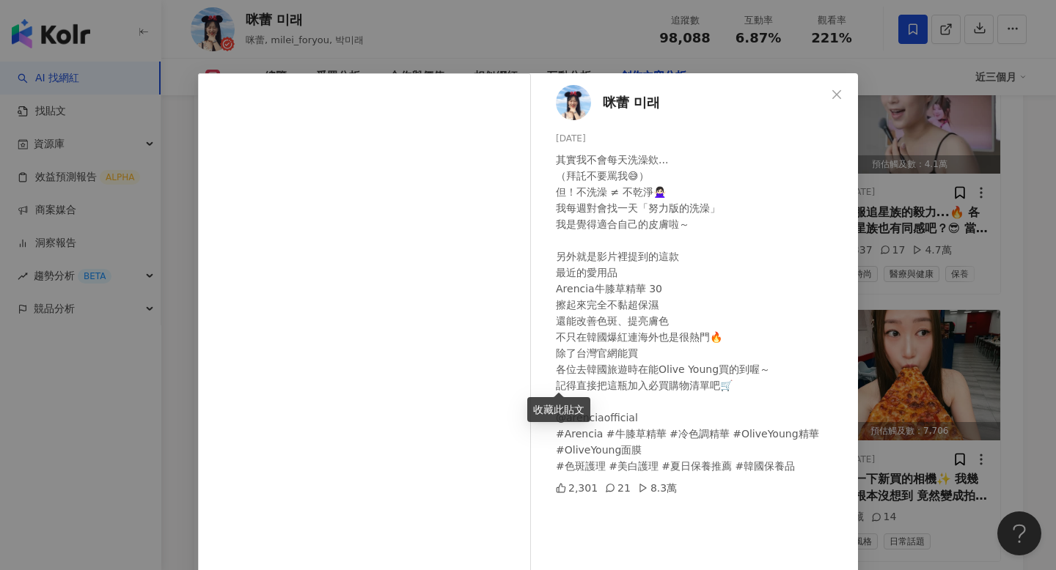
click at [919, 335] on div "咪蕾 미래 [DATE] 其實我不會每天洗澡欸... （拜託不要罵我😅） 但！不洗澡 ≠ 不乾淨🙅🏻‍♀️ 我每週對會找一天「努力版的洗澡」 我是覺得適合自己…" at bounding box center [528, 285] width 1056 height 570
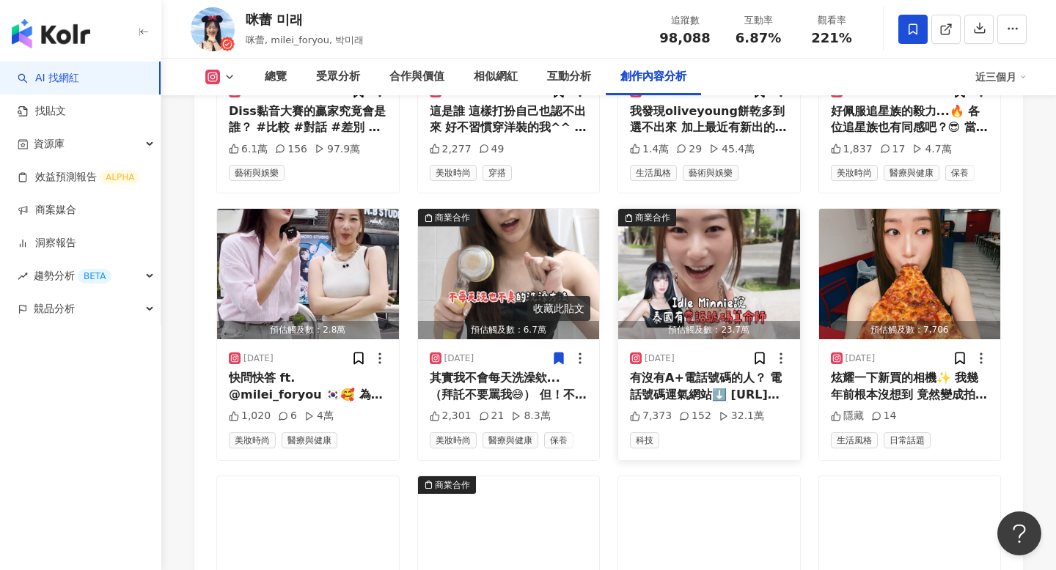
scroll to position [6198, 0]
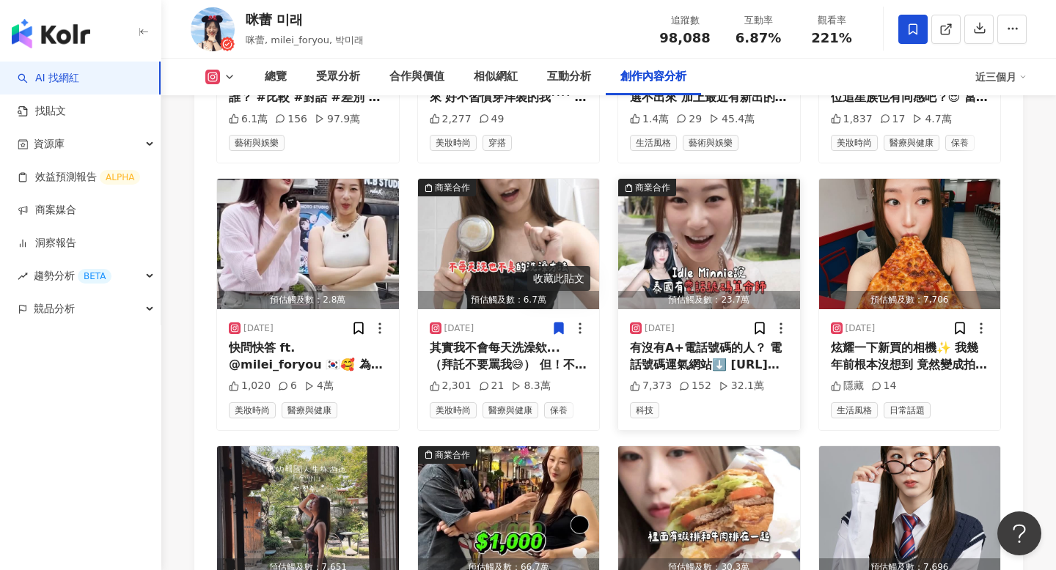
click at [687, 179] on img "button" at bounding box center [709, 244] width 182 height 130
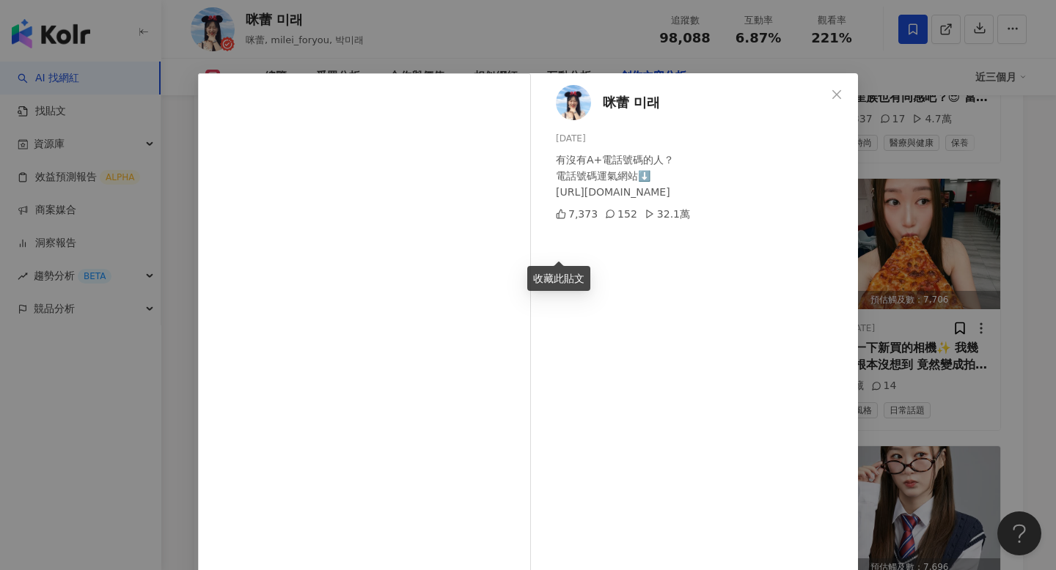
click at [902, 210] on div "咪蕾 미래 [DATE] 有沒有A+電話號碼的人？ 電話號碼運氣網站⬇️ [URL][DOMAIN_NAME] 7,373 152 32.1萬 查看原始貼文" at bounding box center [528, 285] width 1056 height 570
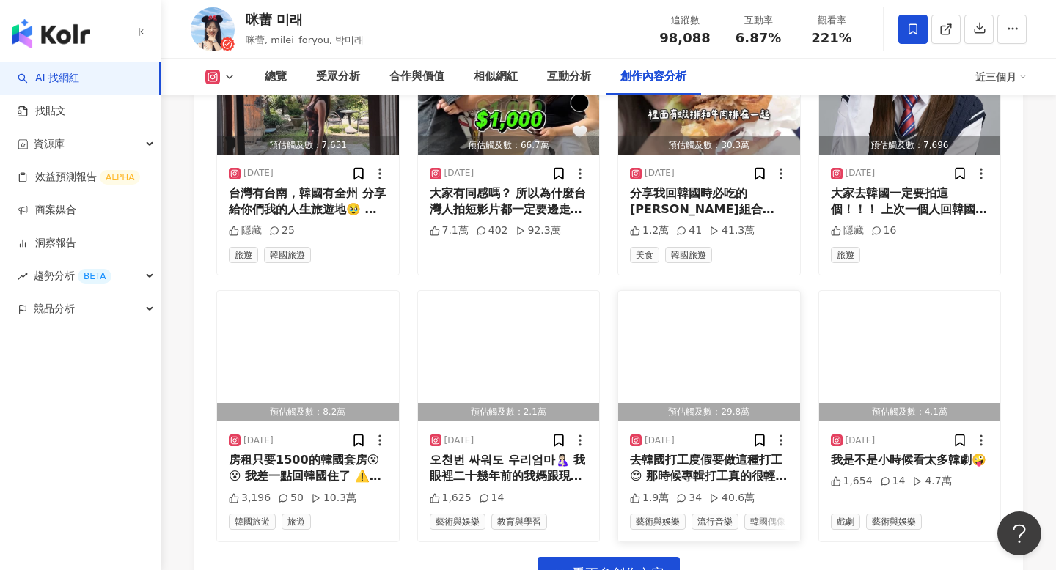
scroll to position [6628, 0]
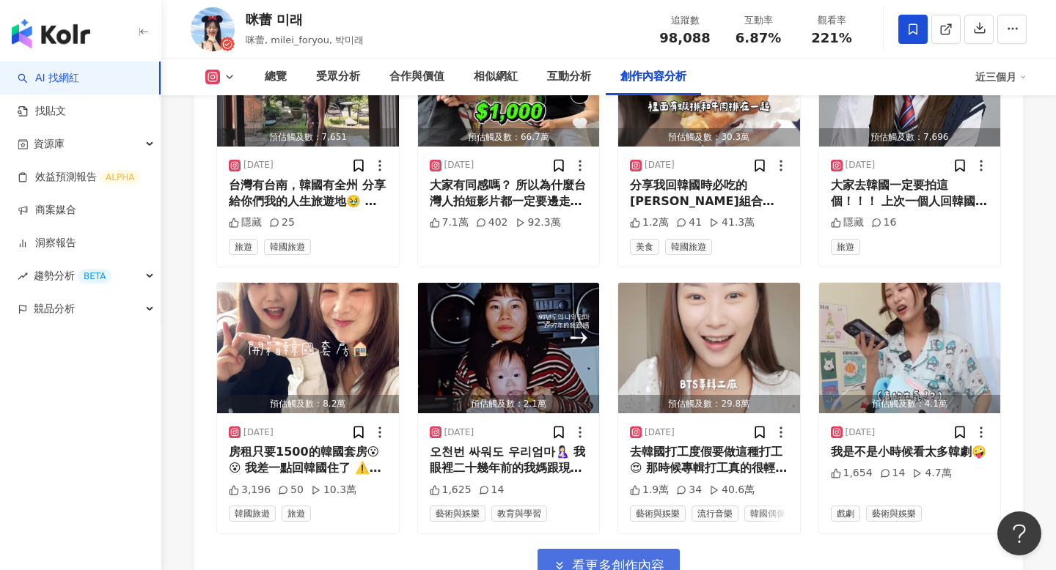
click at [633, 558] on span "看更多創作內容" at bounding box center [618, 566] width 92 height 16
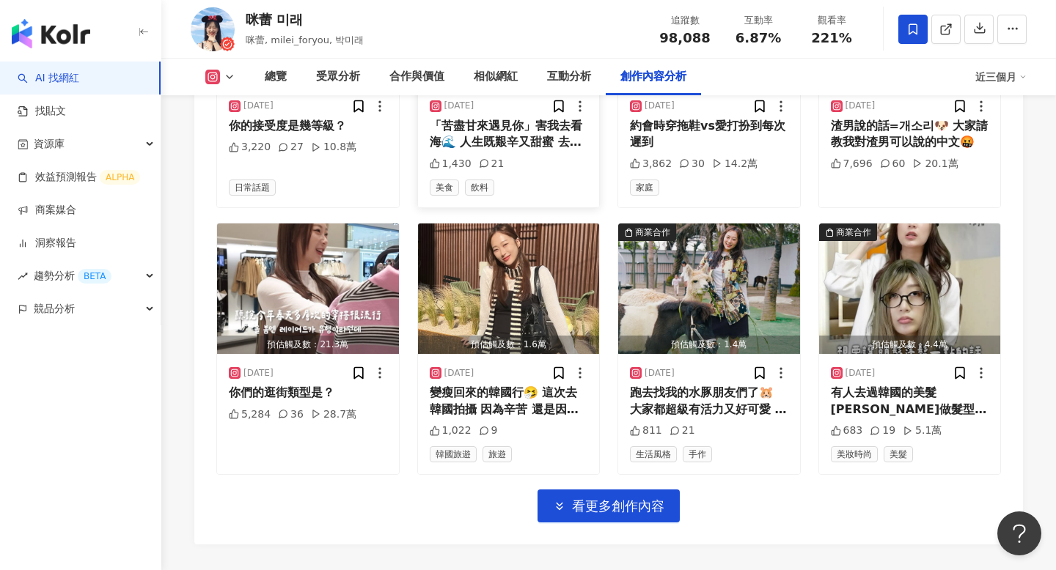
scroll to position [7515, 0]
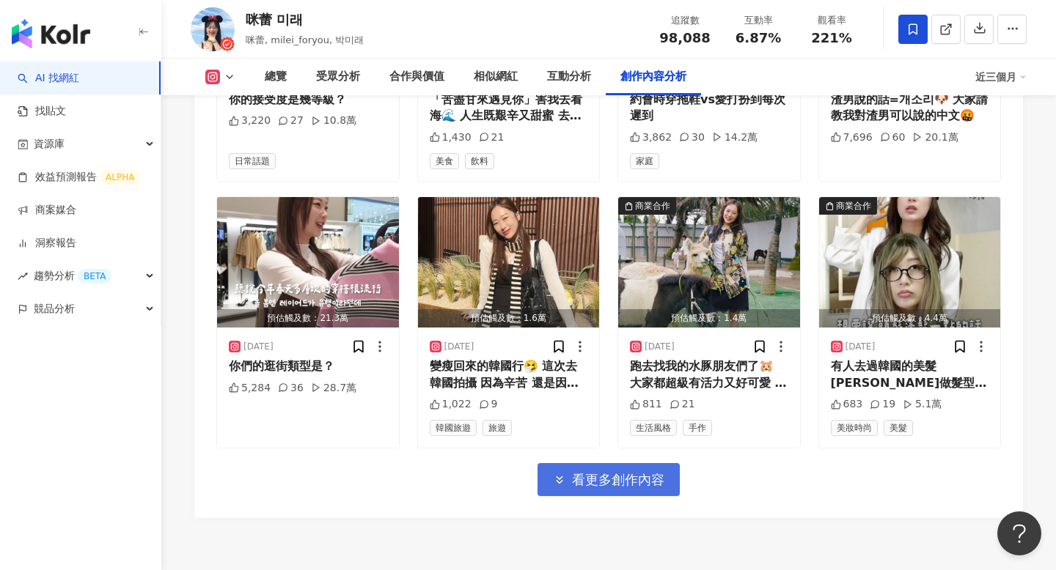
click at [642, 472] on span "看更多創作內容" at bounding box center [618, 480] width 92 height 16
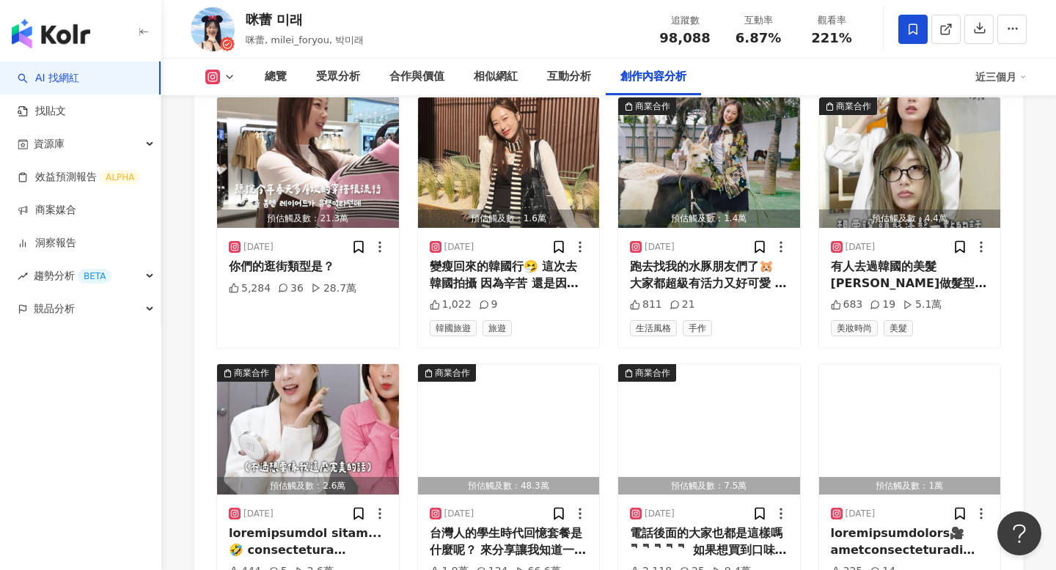
scroll to position [7605, 0]
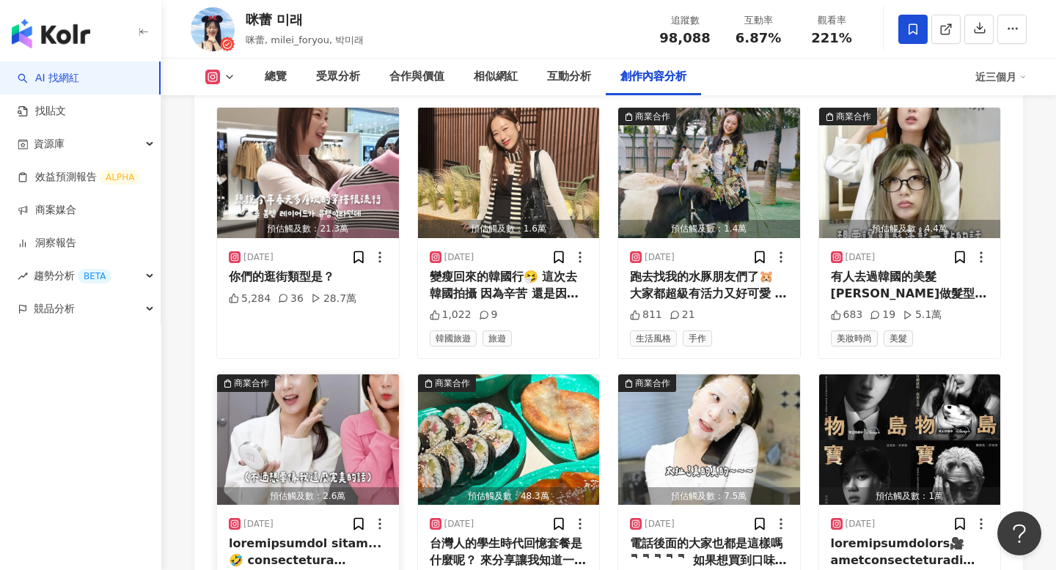
click at [340, 375] on img "button" at bounding box center [308, 440] width 182 height 130
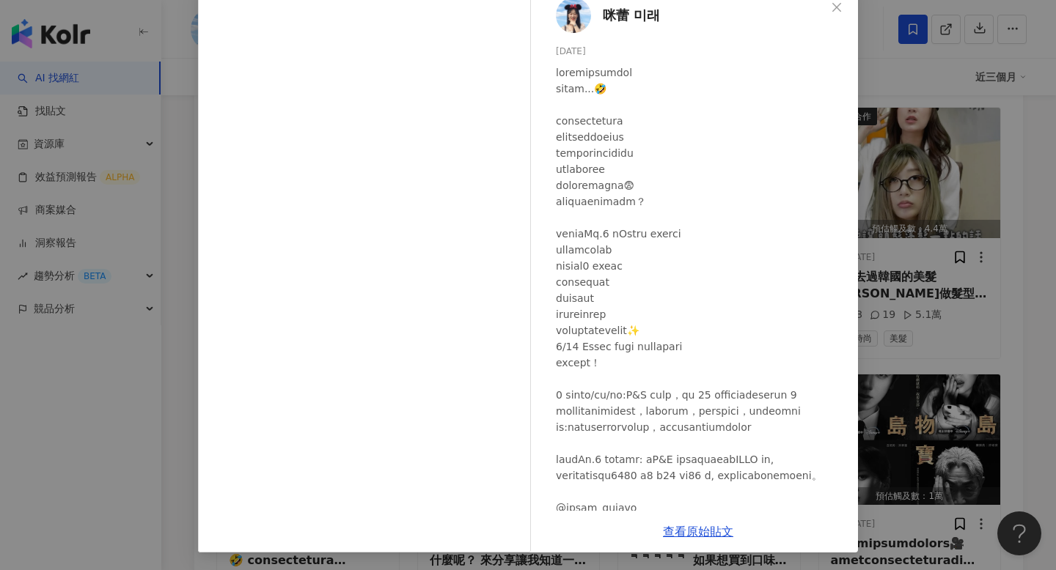
scroll to position [92, 0]
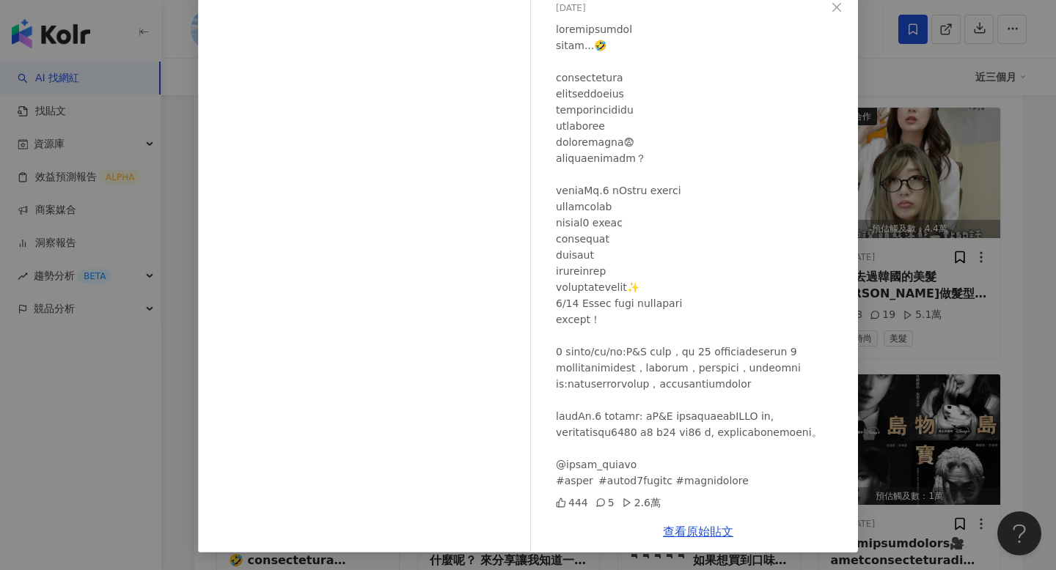
click at [941, 351] on div "咪蕾 미래 [DATE] 444 5 2.6萬 查看原始貼文" at bounding box center [528, 285] width 1056 height 570
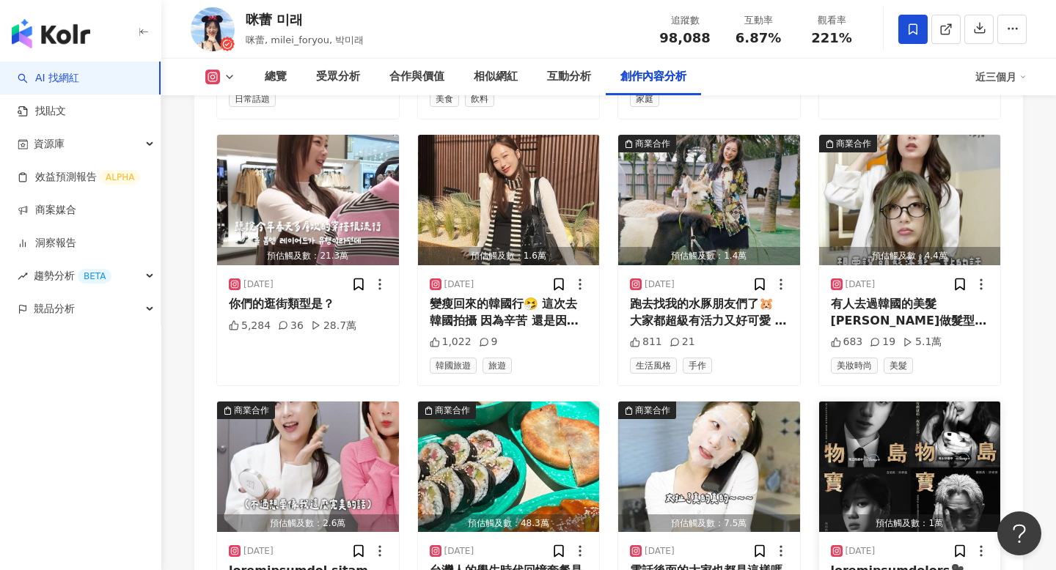
scroll to position [7576, 0]
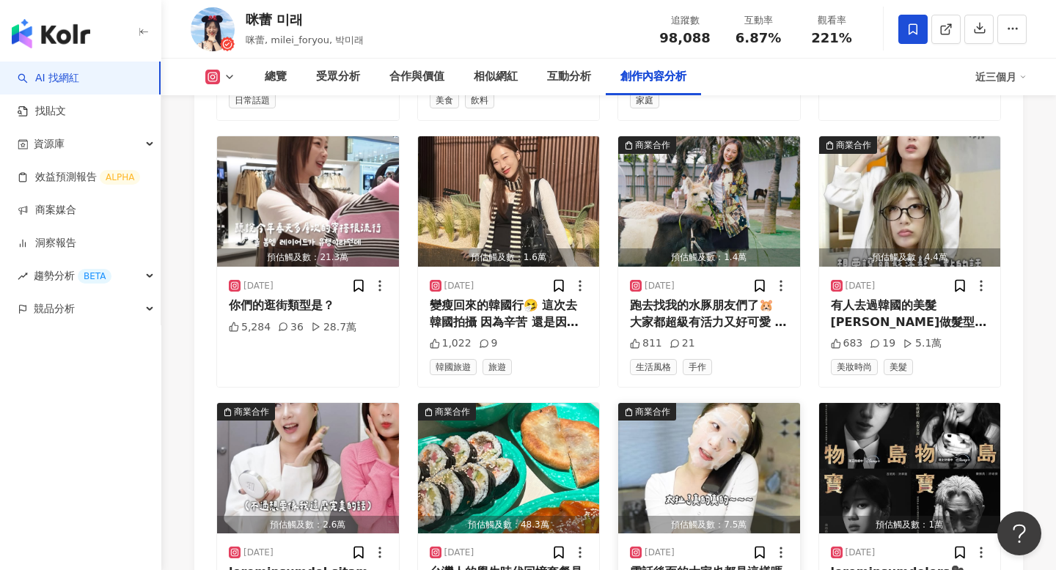
click at [735, 403] on img "button" at bounding box center [709, 468] width 182 height 130
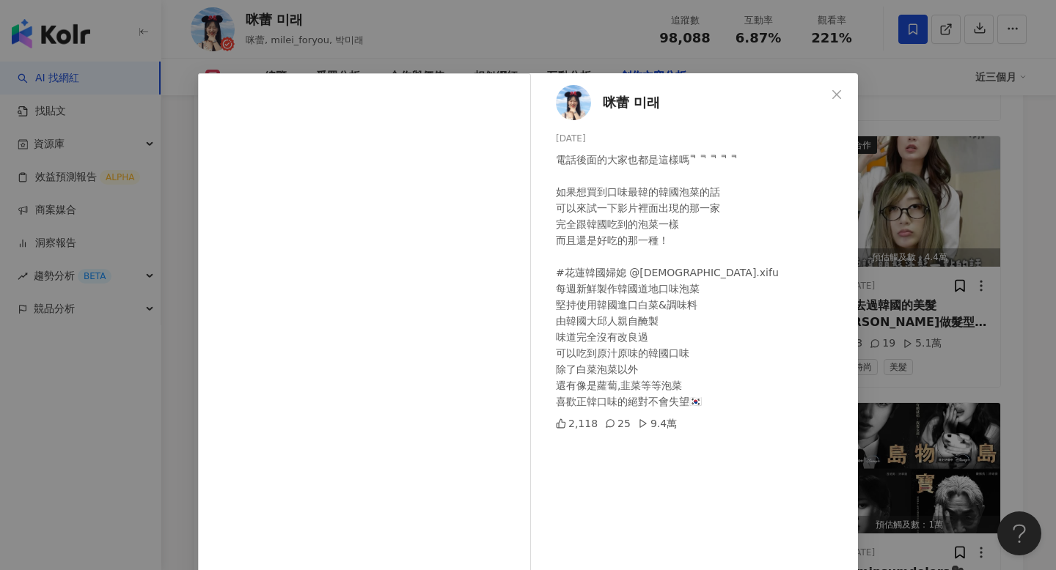
click at [882, 402] on div "咪蕾 미래 [DATE] 電話後面的大家也都是這樣嗎ᄏᄏᄏᄏᄏ 如果想買到口味最韓的韓國泡菜的話 可以來試一下影片裡面出現的那一家 完全跟韓國吃到的泡菜一樣 …" at bounding box center [528, 285] width 1056 height 570
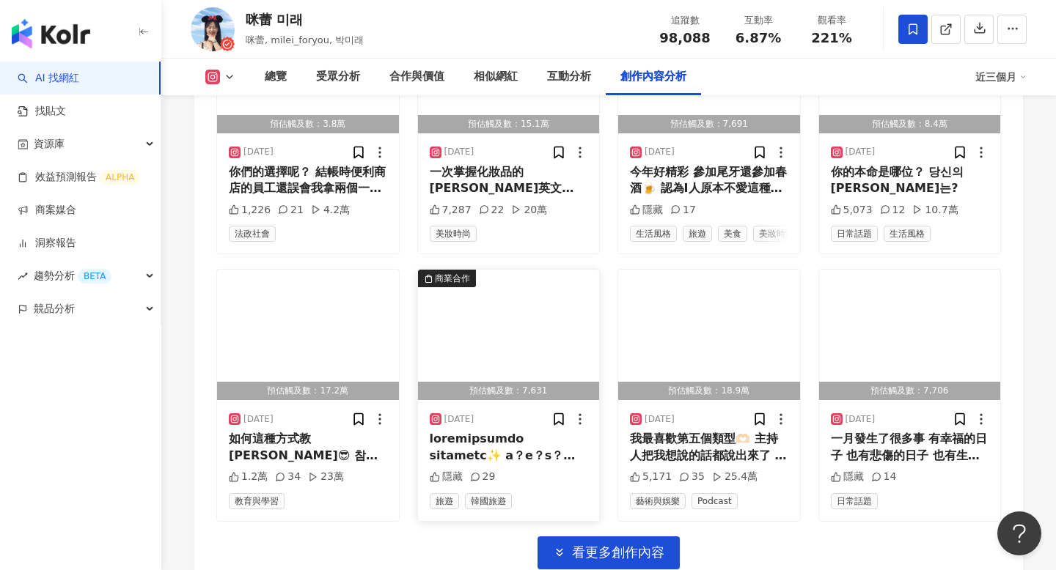
scroll to position [8254, 0]
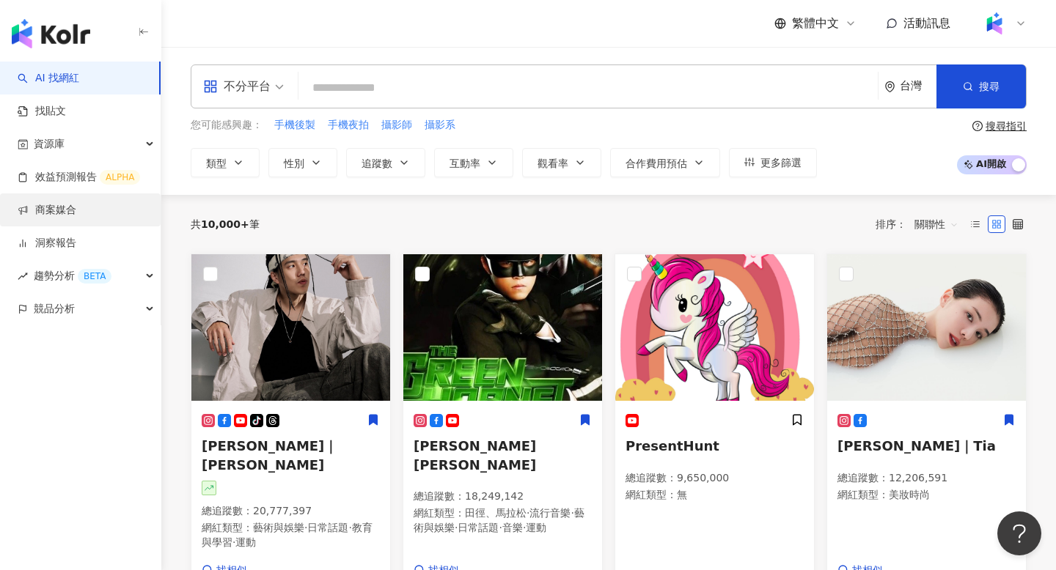
click at [40, 203] on link "商案媒合" at bounding box center [47, 210] width 59 height 15
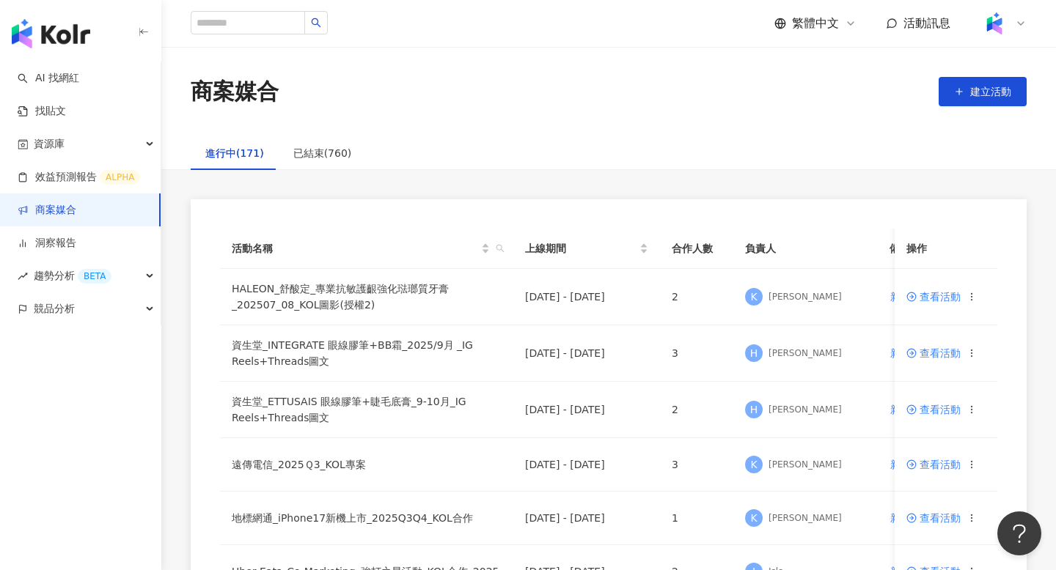
click at [502, 248] on icon "search" at bounding box center [500, 248] width 9 height 9
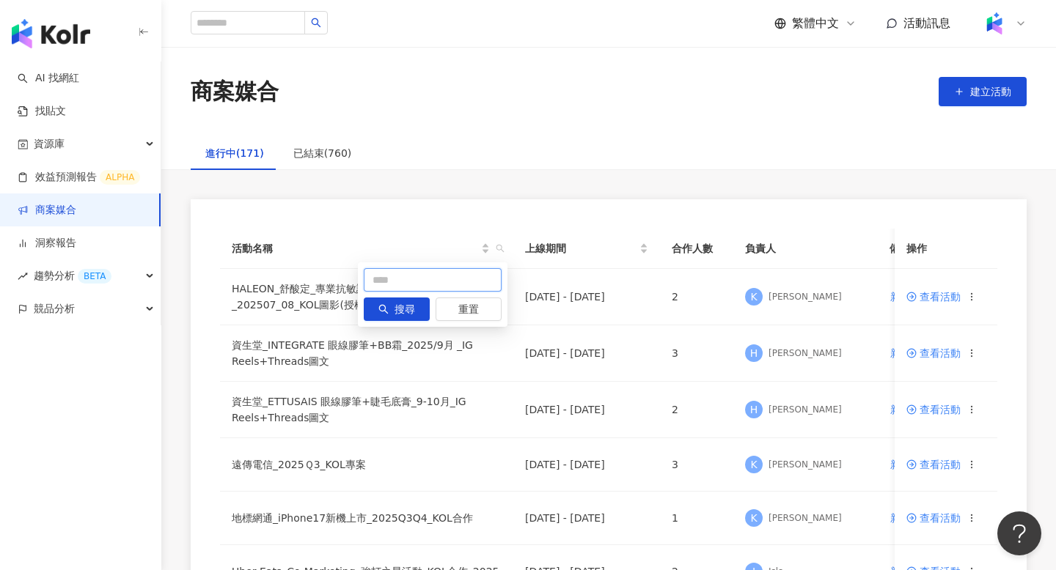
click at [437, 279] on input "text" at bounding box center [433, 279] width 138 height 23
type input "*"
type input "***"
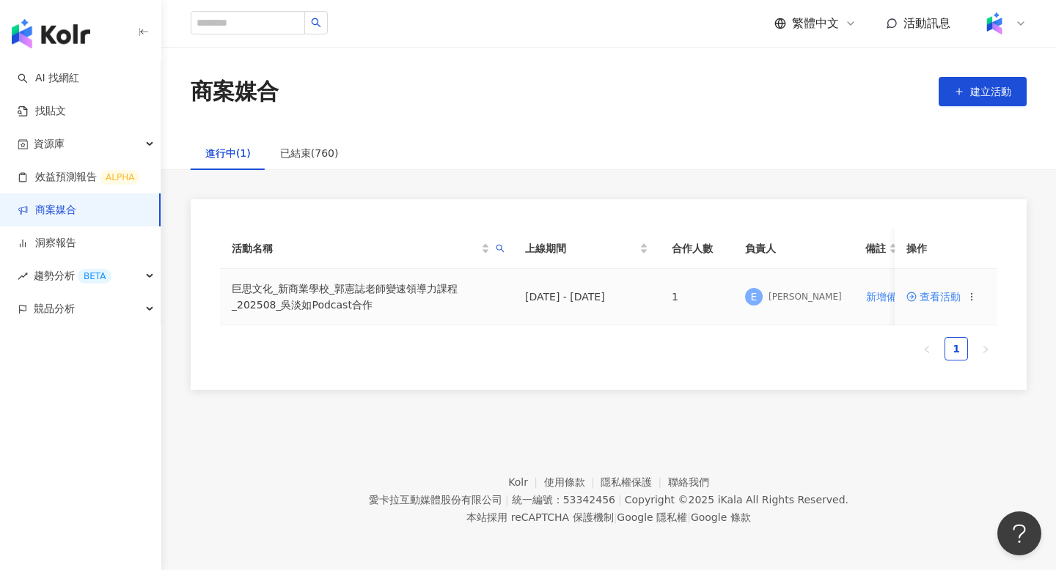
click at [925, 298] on span "查看活動" at bounding box center [933, 297] width 54 height 10
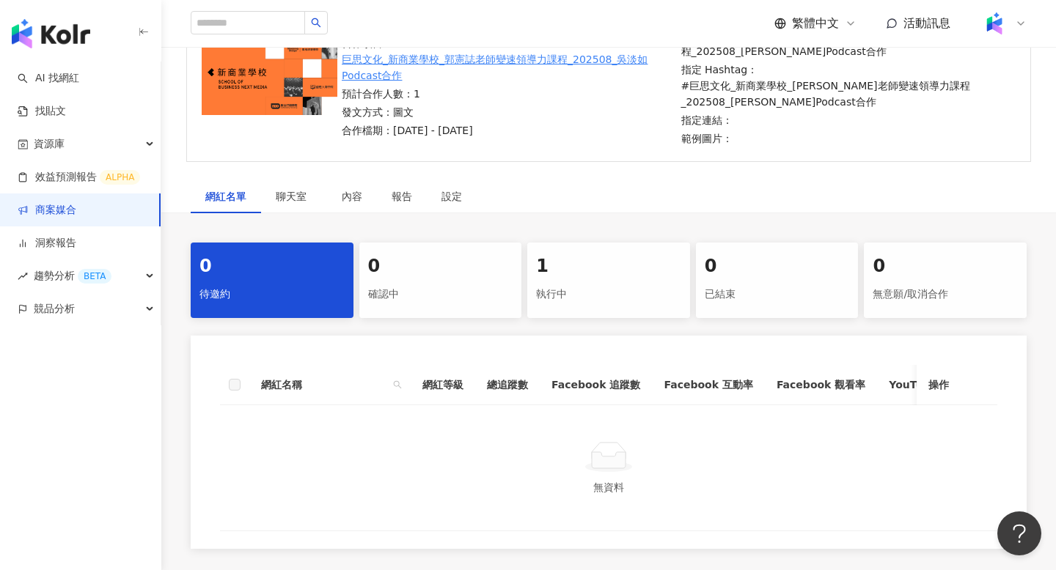
scroll to position [164, 0]
click at [622, 276] on div "1" at bounding box center [608, 266] width 145 height 25
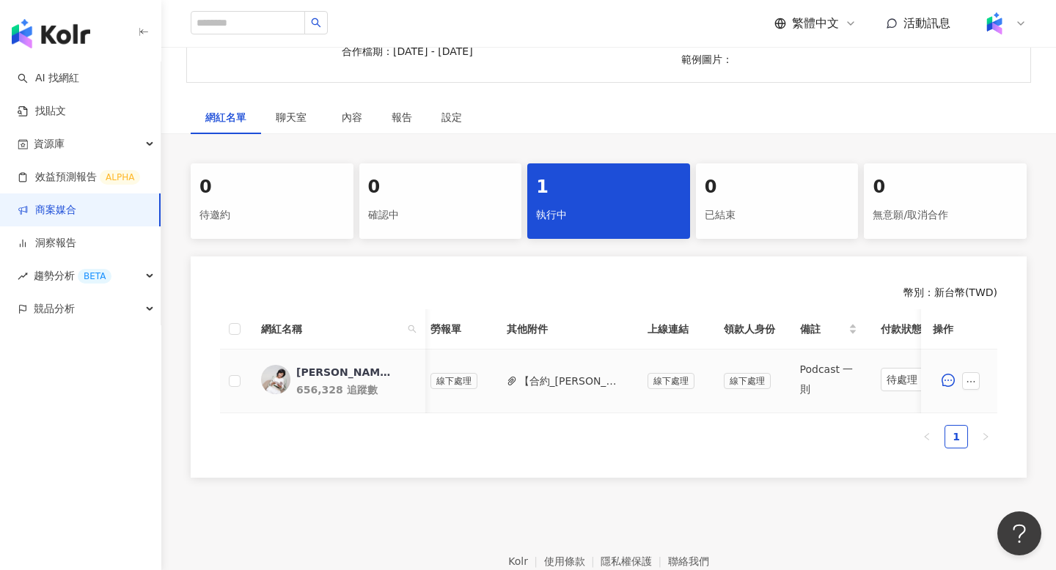
scroll to position [0, 548]
click at [975, 384] on icon "ellipsis" at bounding box center [971, 382] width 10 height 10
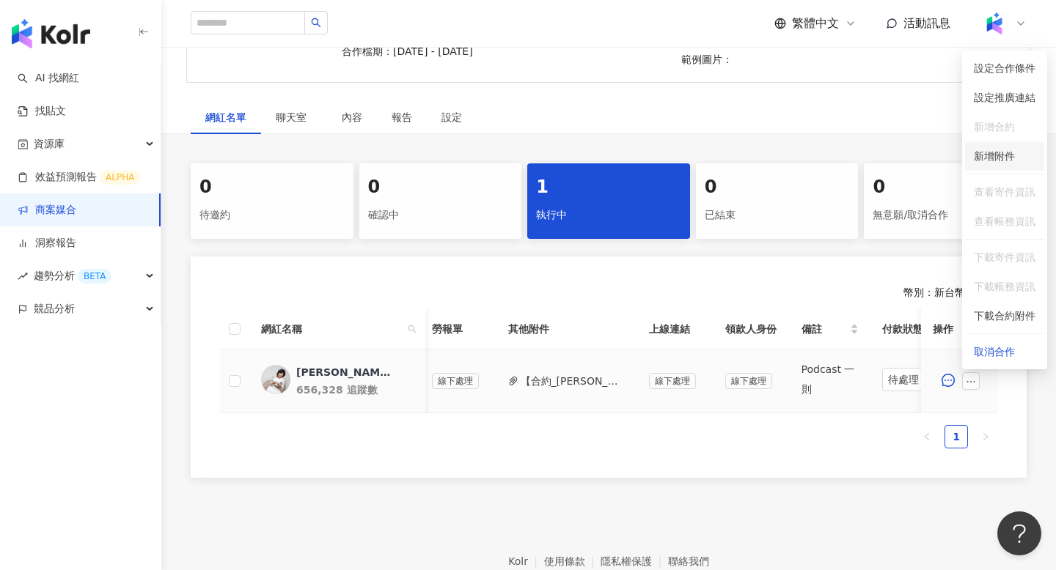
click at [1004, 162] on div "新增附件" at bounding box center [994, 156] width 41 height 16
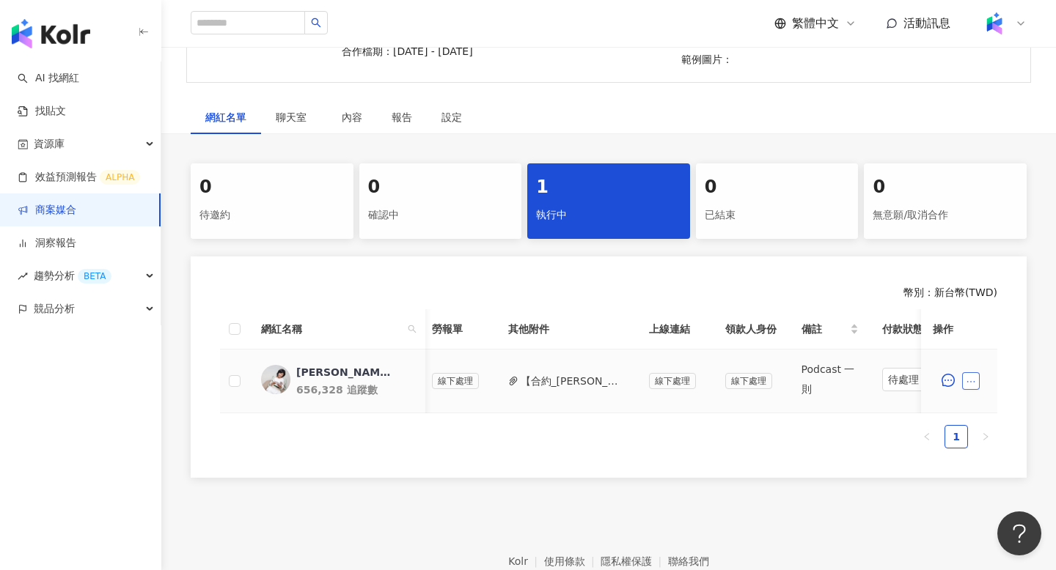
click at [971, 386] on icon "ellipsis" at bounding box center [971, 382] width 10 height 10
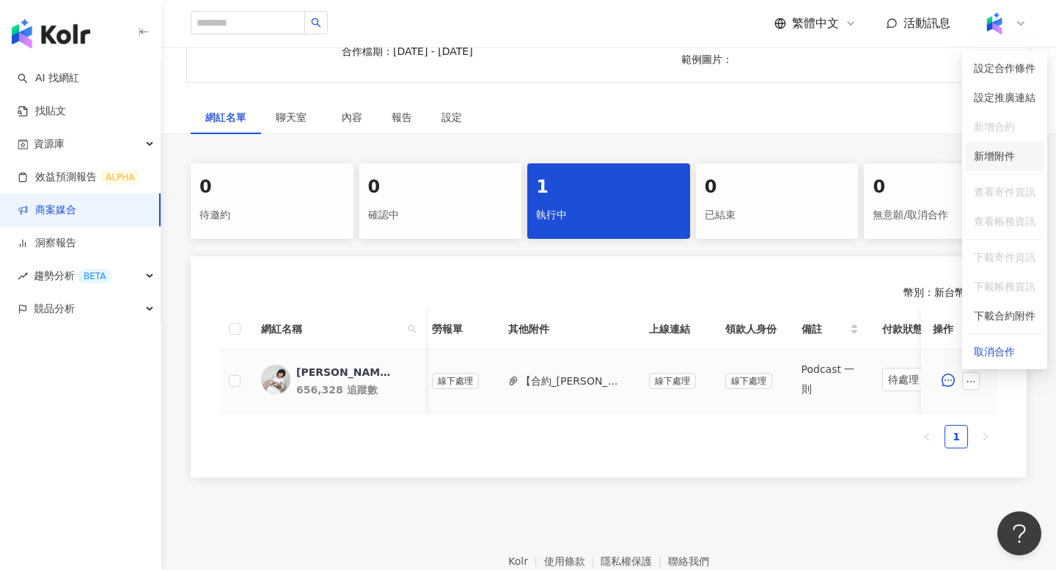
click at [1009, 149] on div "新增附件" at bounding box center [994, 156] width 41 height 16
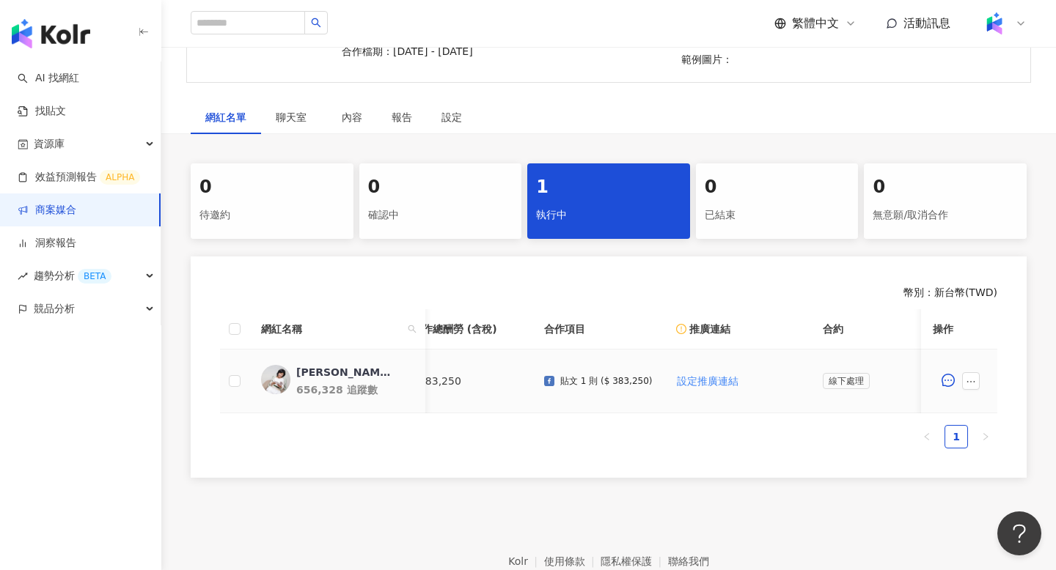
scroll to position [0, 0]
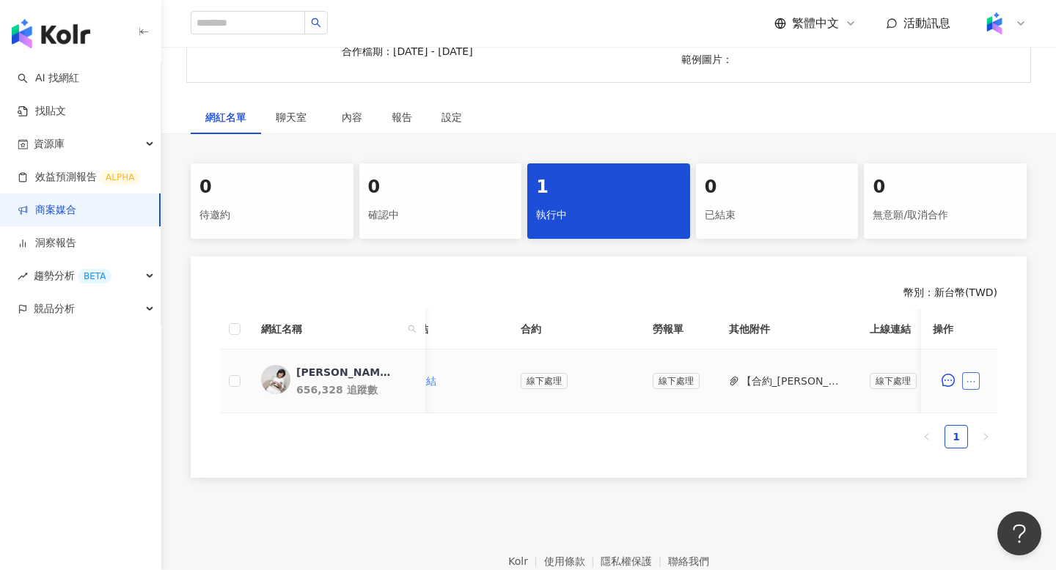
click at [963, 384] on button "button" at bounding box center [971, 381] width 18 height 18
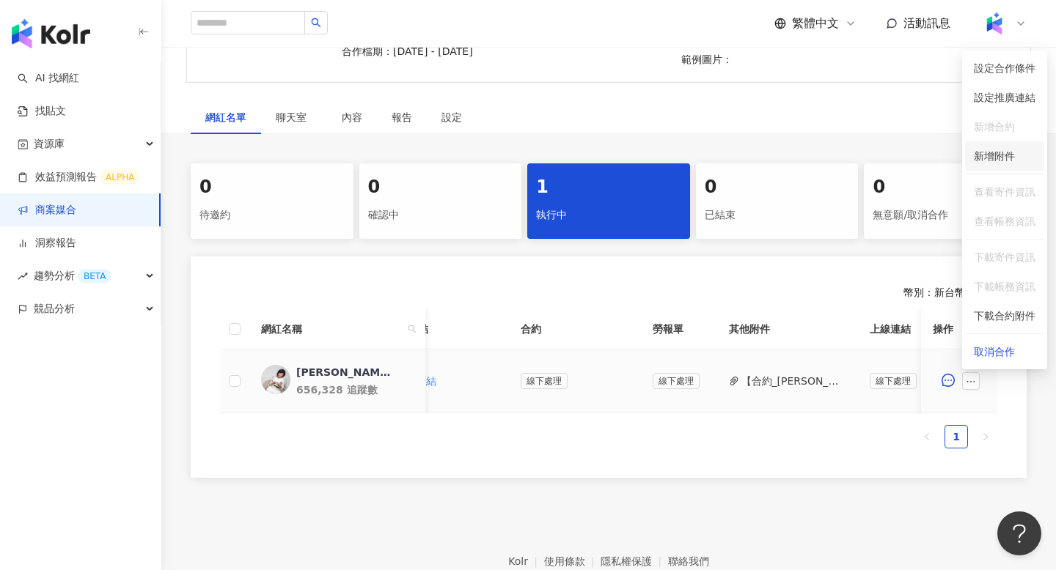
click at [998, 155] on span "新增附件" at bounding box center [994, 156] width 41 height 12
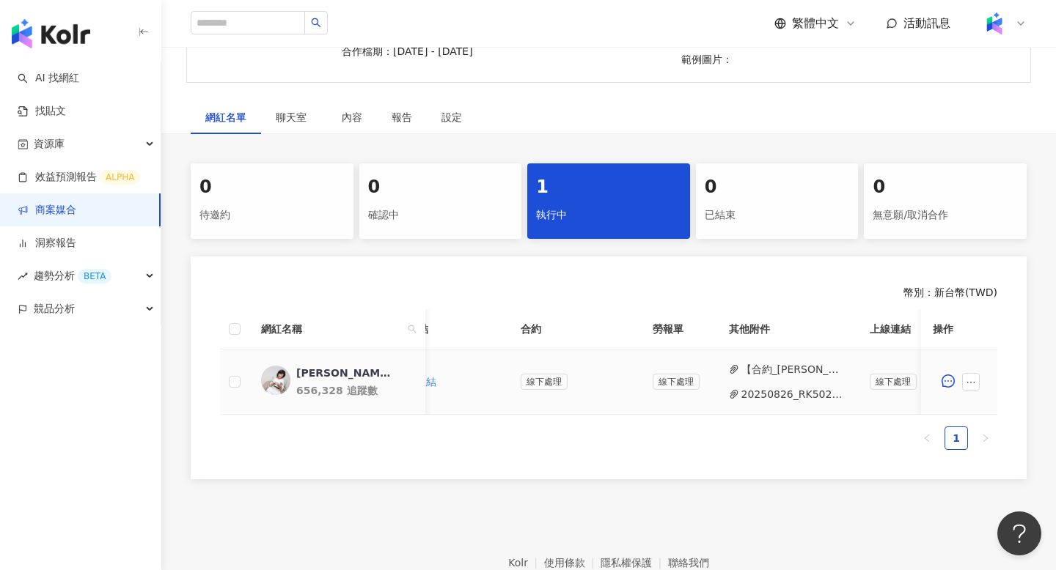
click at [758, 389] on button "20250826_RK50263864 郭憲誌線上課_變速領導力.pdf" at bounding box center [793, 394] width 105 height 16
